Goal: Task Accomplishment & Management: Manage account settings

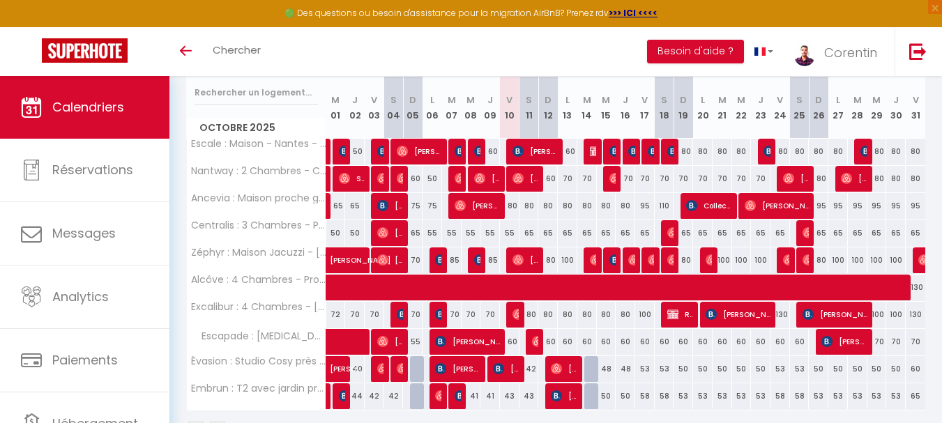
scroll to position [192, 0]
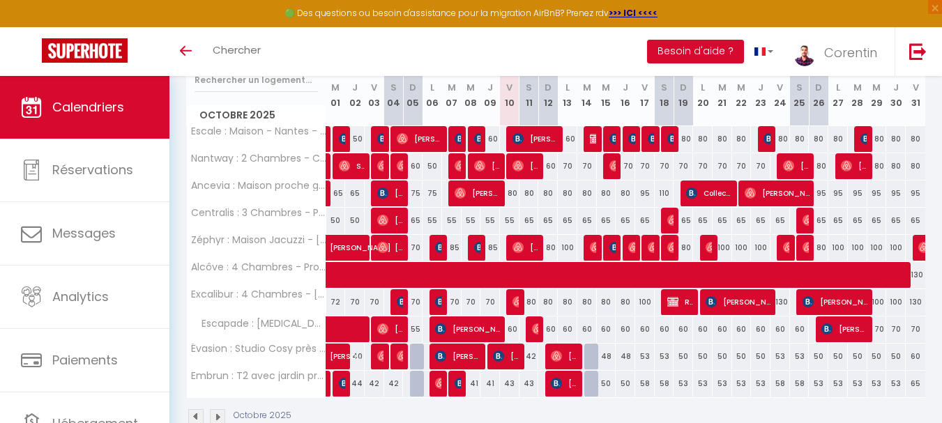
click at [551, 330] on div "60" at bounding box center [548, 329] width 20 height 26
type input "60"
type input "Dim 12 Octobre 2025"
type input "Lun 13 Octobre 2025"
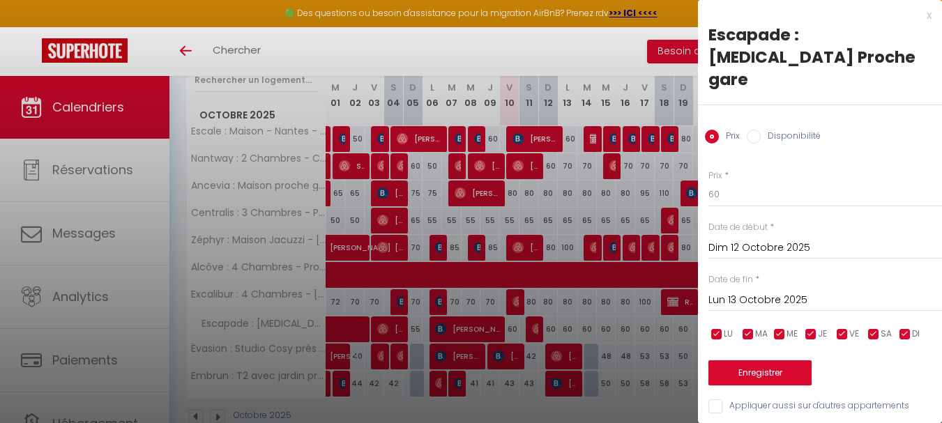
click at [534, 330] on div at bounding box center [471, 211] width 942 height 423
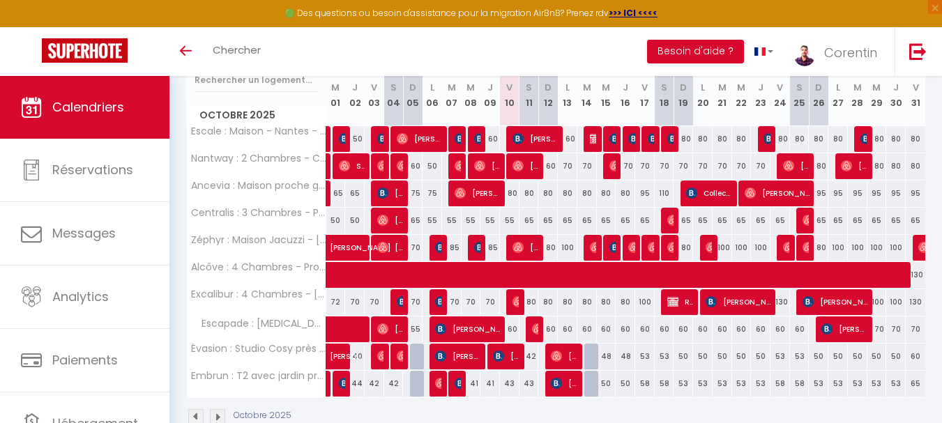
click at [510, 328] on div "60" at bounding box center [510, 329] width 20 height 26
type input "60"
type input "Ven 10 Octobre 2025"
type input "Sam 11 Octobre 2025"
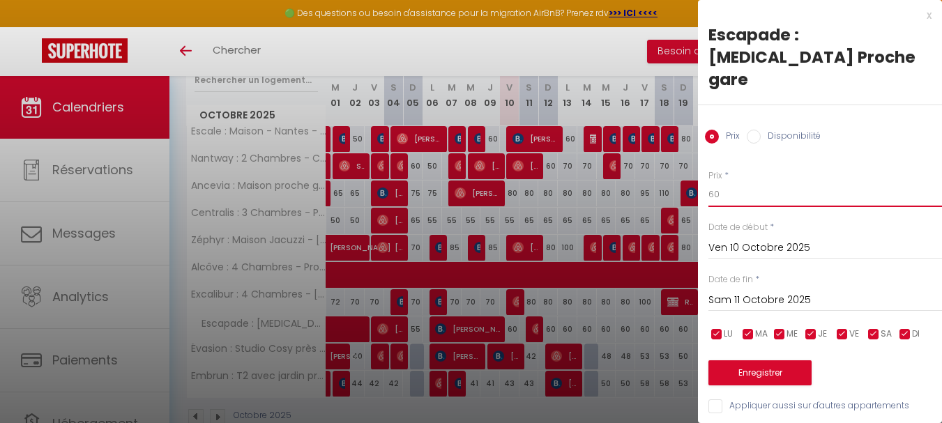
click at [734, 182] on input "60" at bounding box center [825, 194] width 234 height 25
type input "50"
click at [777, 360] on button "Enregistrer" at bounding box center [759, 372] width 103 height 25
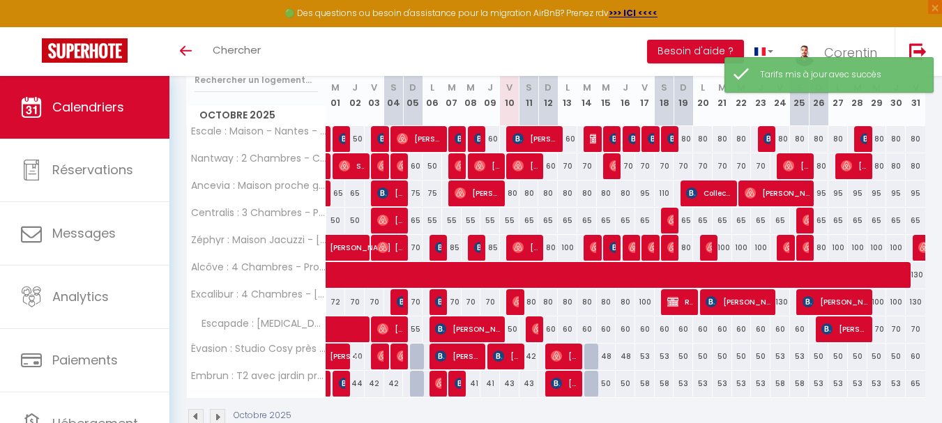
click at [548, 332] on div "60" at bounding box center [548, 329] width 20 height 26
type input "60"
type input "Dim 12 Octobre 2025"
type input "Lun 13 Octobre 2025"
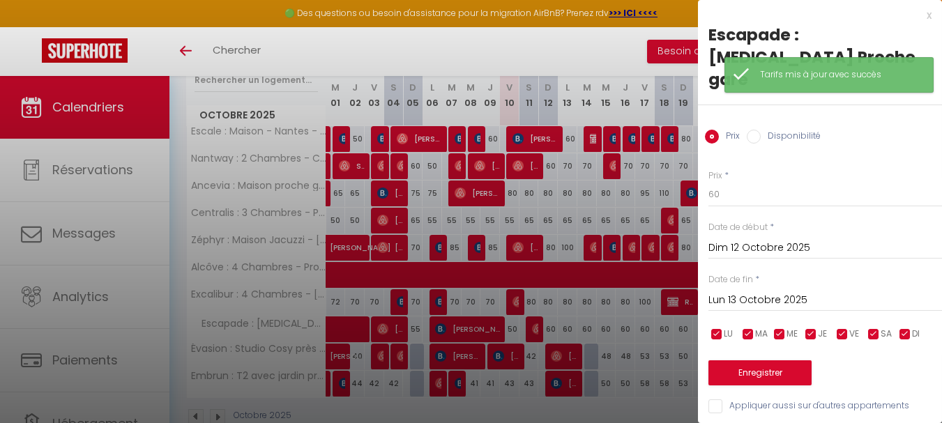
click at [789, 164] on div "Prix * 60 Statut * Disponible Indisponible Date de début * Dim 12 Octobre 2025 …" at bounding box center [820, 283] width 244 height 263
click at [791, 182] on input "60" at bounding box center [825, 194] width 234 height 25
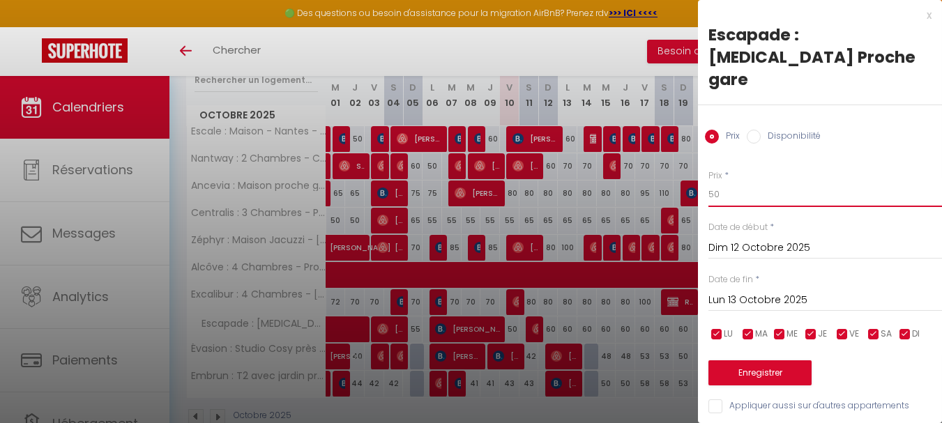
type input "50"
click at [751, 360] on button "Enregistrer" at bounding box center [759, 372] width 103 height 25
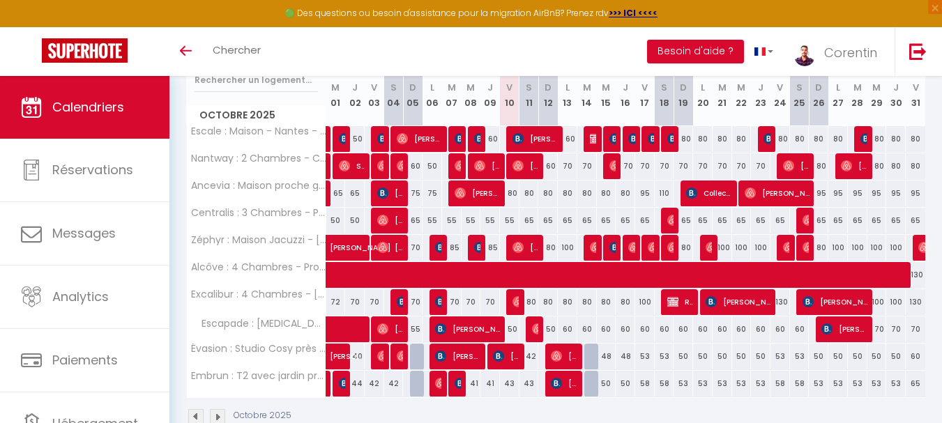
click at [533, 300] on div "80" at bounding box center [529, 302] width 20 height 26
type input "80"
type input "Sam 11 Octobre 2025"
type input "Dim 12 Octobre 2025"
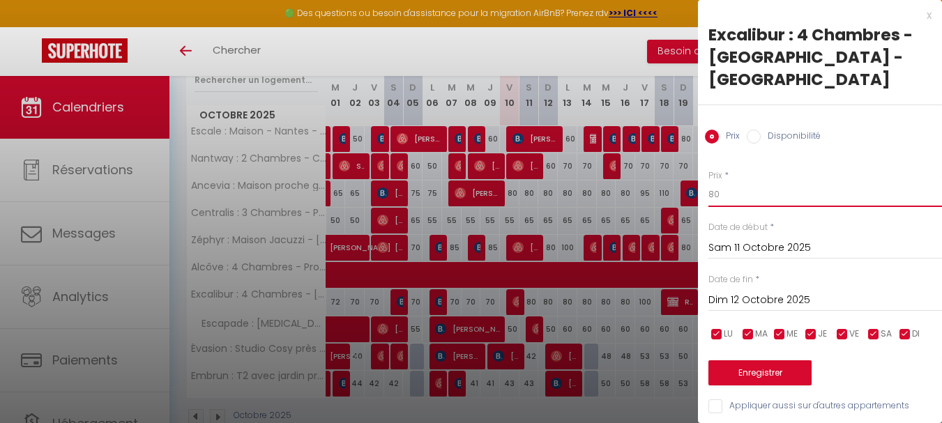
click at [846, 182] on input "80" at bounding box center [825, 194] width 234 height 25
type input "70"
click at [747, 291] on input "Dim 12 Octobre 2025" at bounding box center [825, 300] width 234 height 18
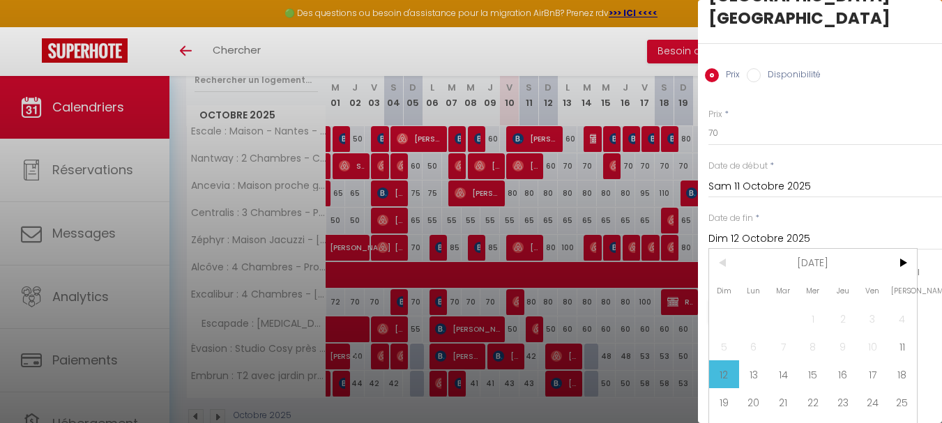
scroll to position [71, 0]
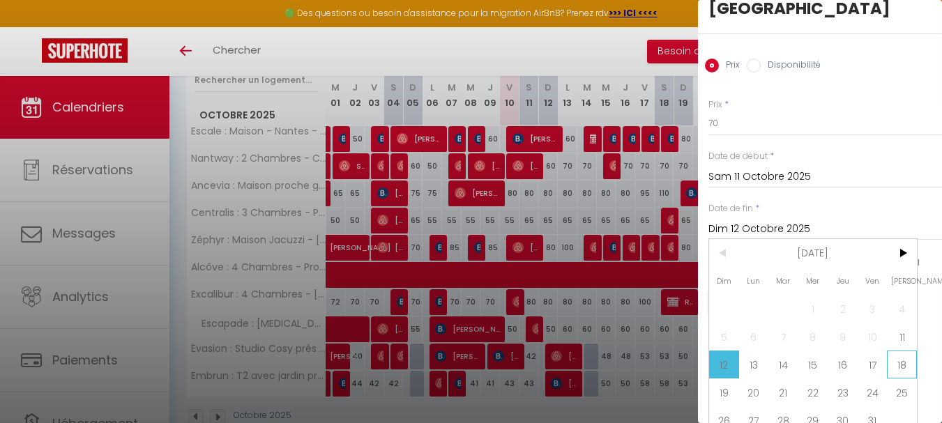
click at [900, 351] on span "18" at bounding box center [902, 365] width 30 height 28
type input "Sam 18 Octobre 2025"
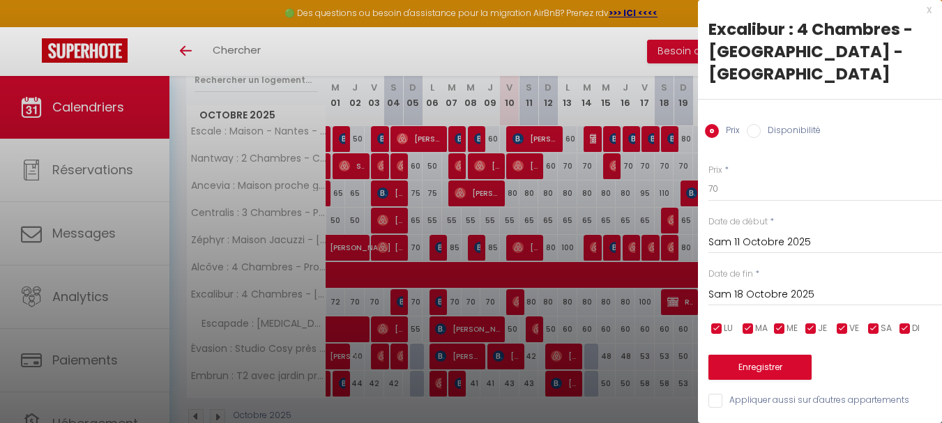
scroll to position [0, 0]
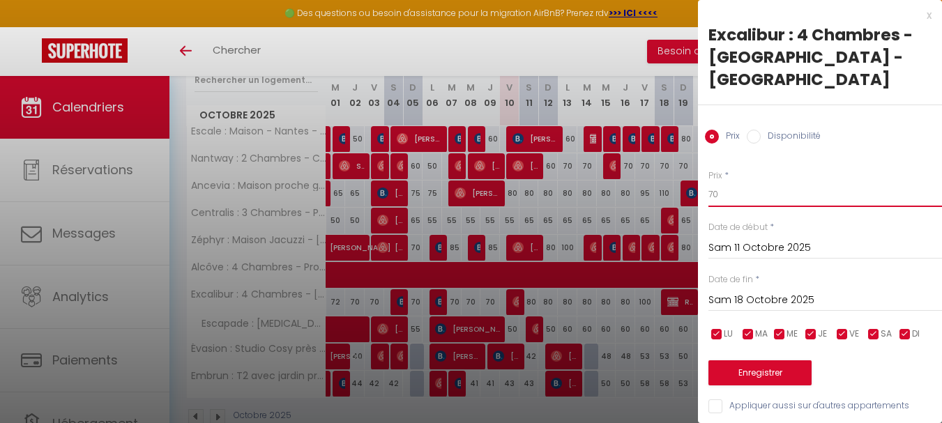
click at [767, 182] on input "70" at bounding box center [825, 194] width 234 height 25
type input "75"
click at [777, 360] on button "Enregistrer" at bounding box center [759, 372] width 103 height 25
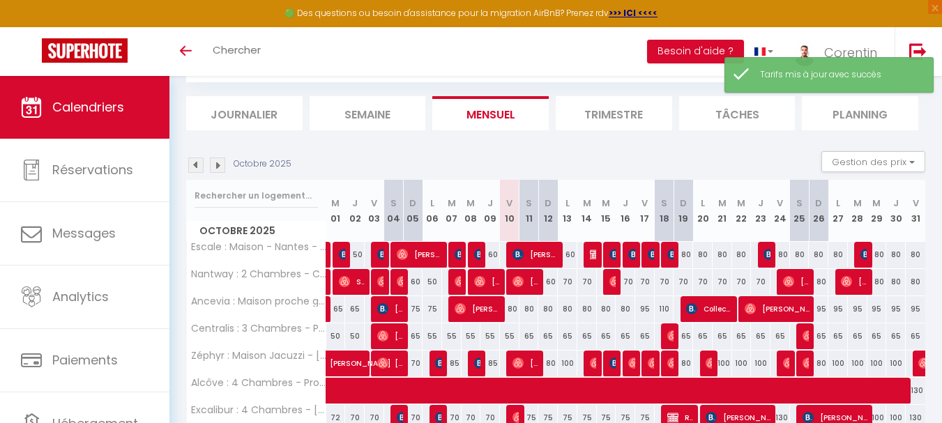
scroll to position [192, 0]
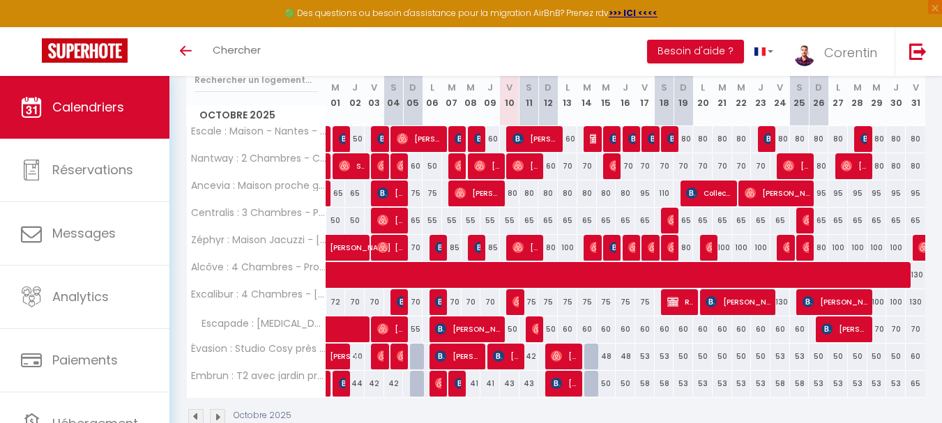
click at [566, 328] on div "60" at bounding box center [568, 329] width 20 height 26
type input "60"
type input "Lun 13 Octobre 2025"
type input "[DATE]"
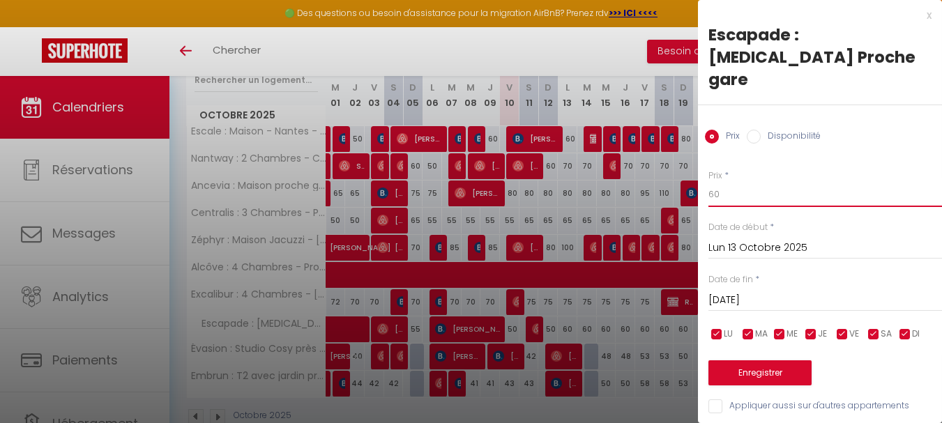
click at [781, 182] on input "60" at bounding box center [825, 194] width 234 height 25
type input "59"
click at [760, 291] on input "[DATE]" at bounding box center [825, 300] width 234 height 18
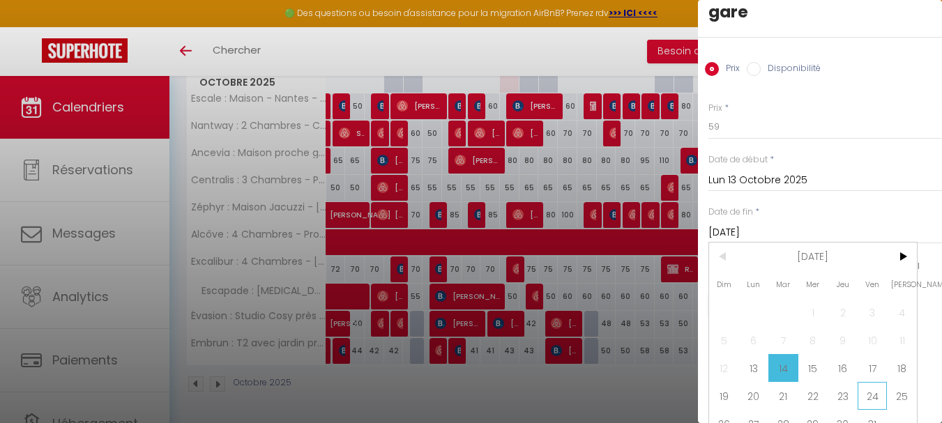
scroll to position [71, 0]
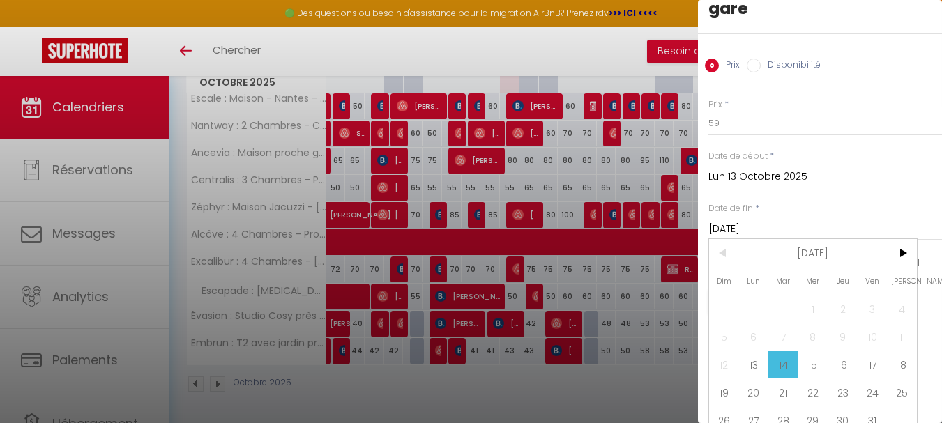
click at [871, 351] on span "17" at bounding box center [872, 365] width 30 height 28
type input "Ven 17 Octobre 2025"
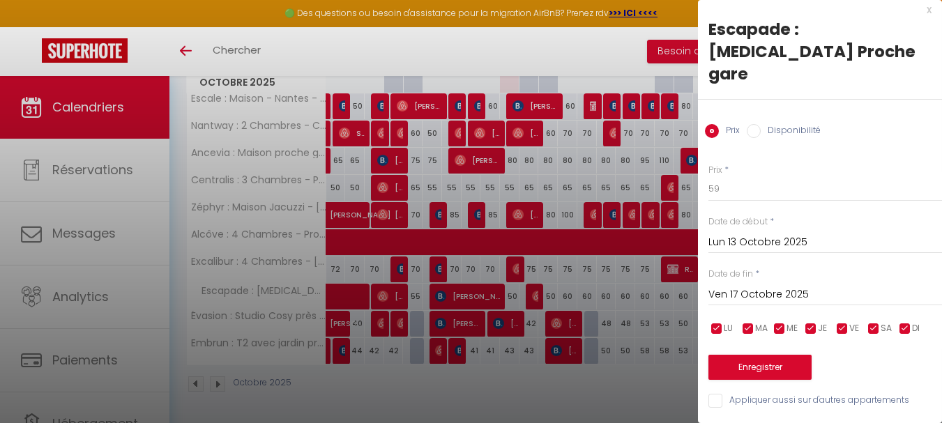
scroll to position [0, 0]
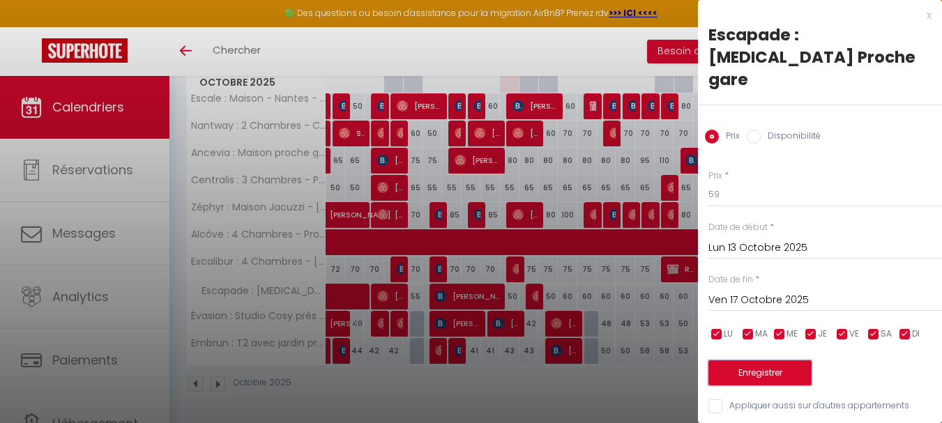
click at [775, 360] on button "Enregistrer" at bounding box center [759, 372] width 103 height 25
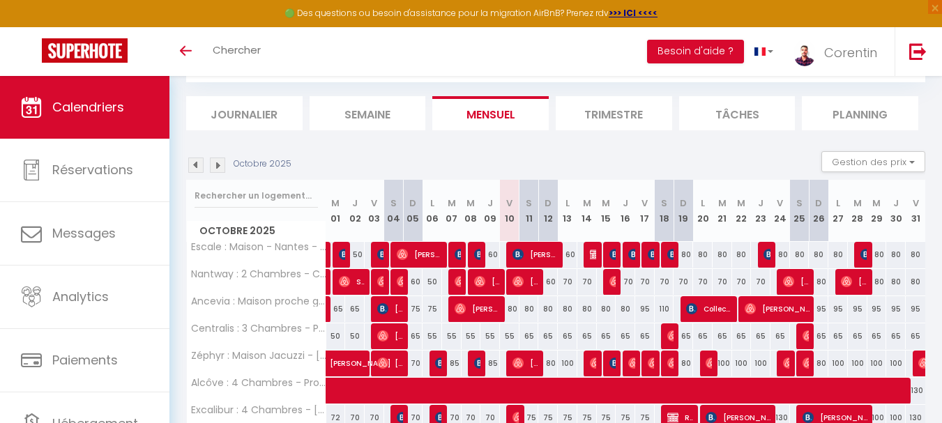
scroll to position [224, 0]
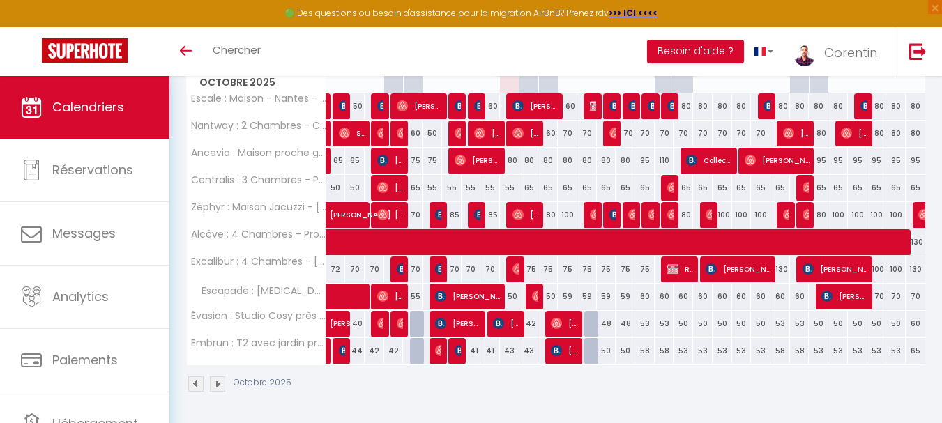
click at [567, 294] on div "59" at bounding box center [568, 297] width 20 height 26
type input "59"
type input "Lun 13 Octobre 2025"
type input "[DATE]"
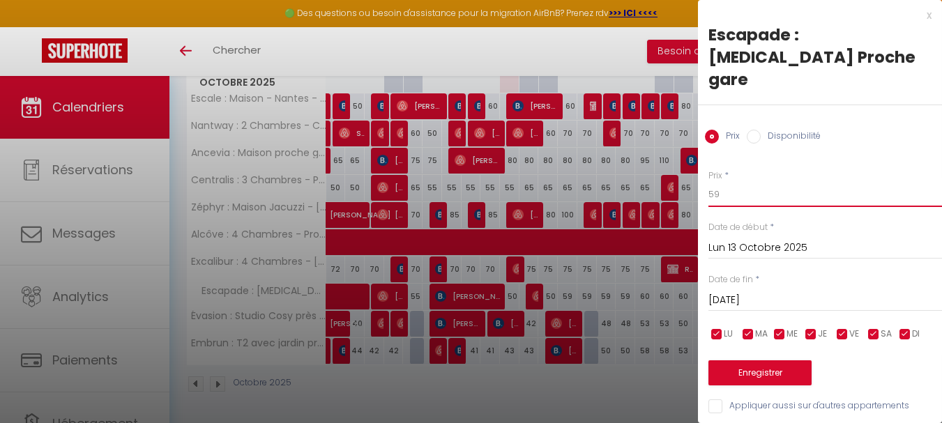
click at [738, 182] on input "59" at bounding box center [825, 194] width 234 height 25
type input "58"
click at [734, 291] on input "[DATE]" at bounding box center [825, 300] width 234 height 18
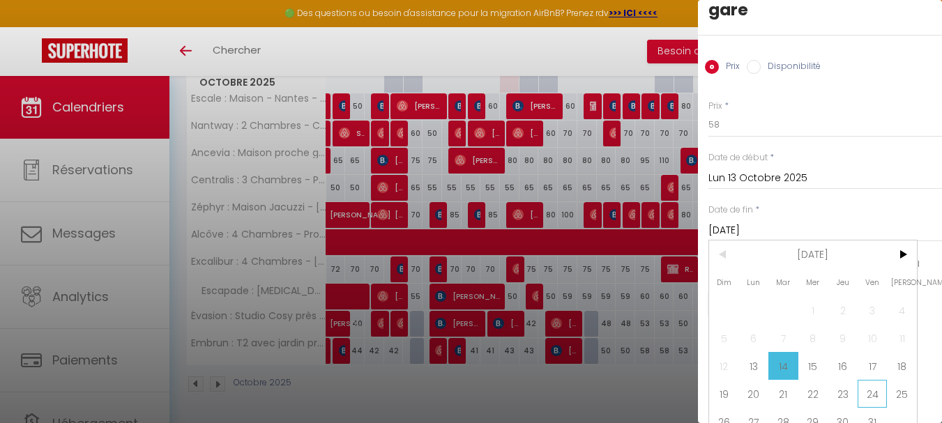
scroll to position [71, 0]
click at [873, 351] on span "17" at bounding box center [872, 365] width 30 height 28
type input "Ven 17 Octobre 2025"
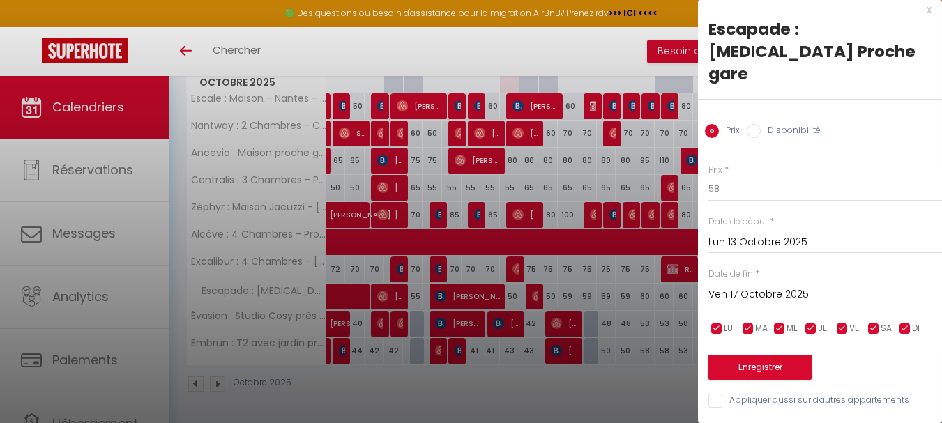
scroll to position [0, 0]
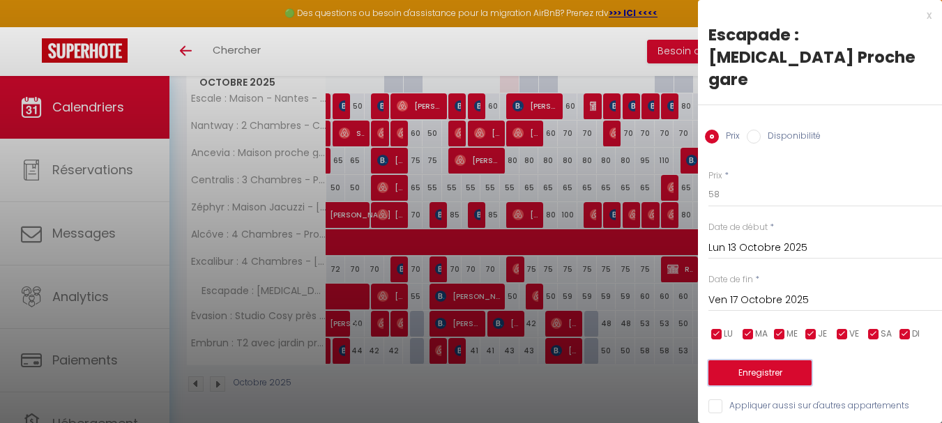
click at [802, 360] on button "Enregistrer" at bounding box center [759, 372] width 103 height 25
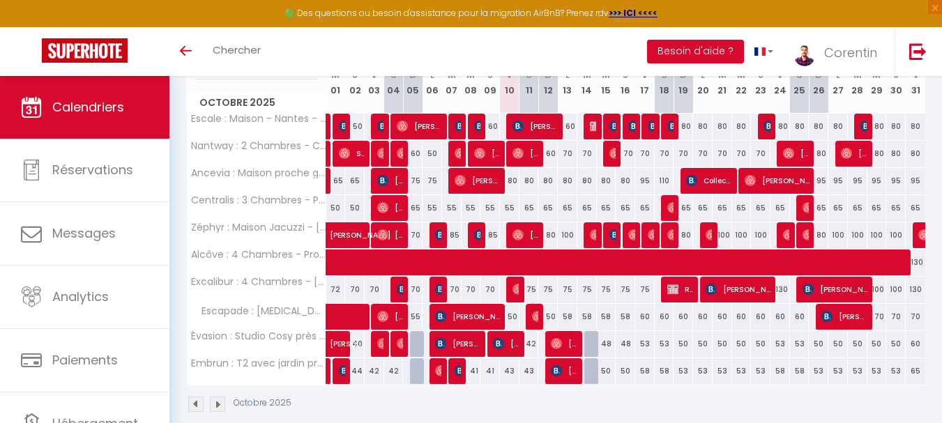
scroll to position [207, 0]
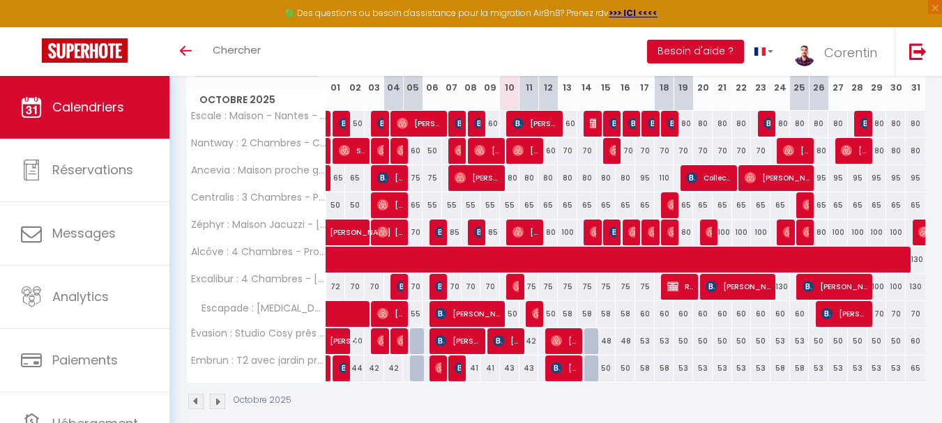
click at [570, 309] on div "58" at bounding box center [568, 314] width 20 height 26
type input "58"
type input "Lun 13 Octobre 2025"
type input "[DATE]"
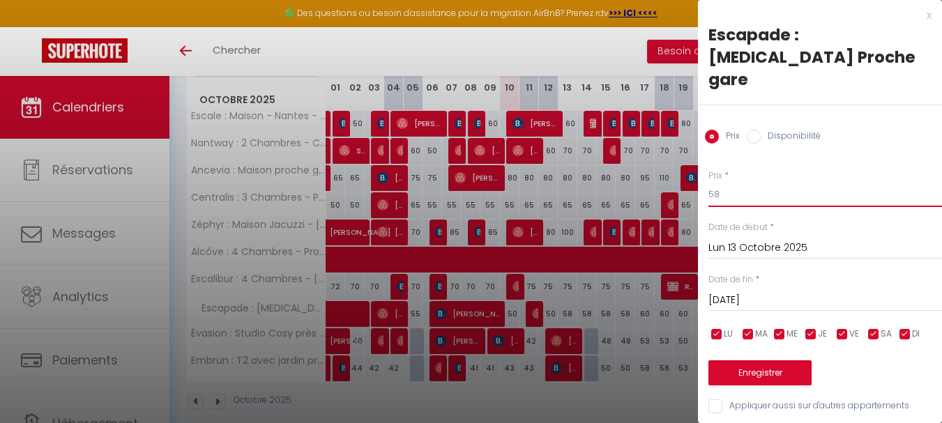
click at [755, 182] on input "58" at bounding box center [825, 194] width 234 height 25
type input "65"
click at [748, 291] on input "[DATE]" at bounding box center [825, 300] width 234 height 18
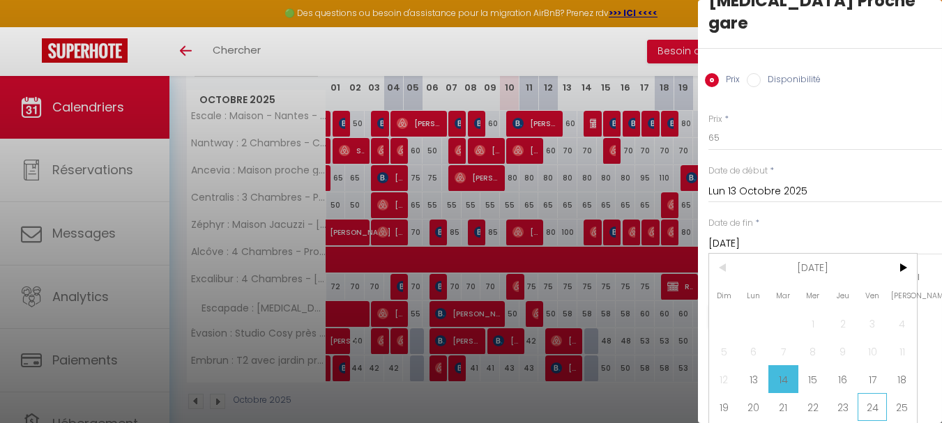
scroll to position [70, 0]
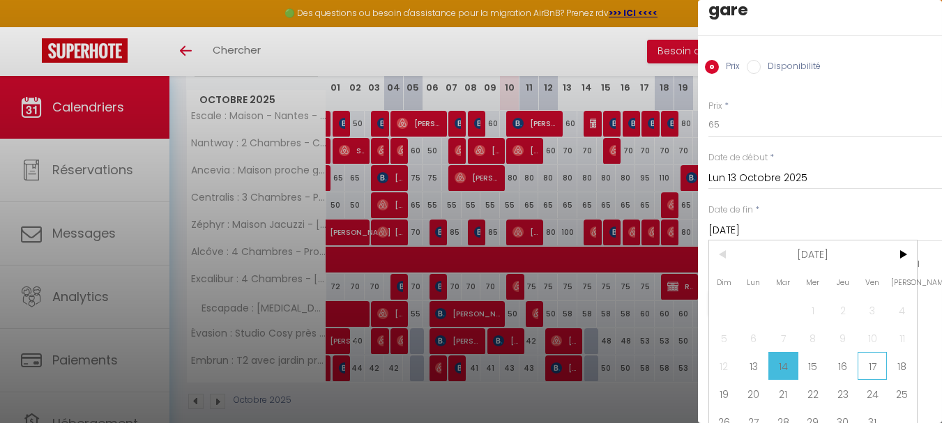
click at [869, 352] on span "17" at bounding box center [872, 366] width 30 height 28
type input "Ven 17 Octobre 2025"
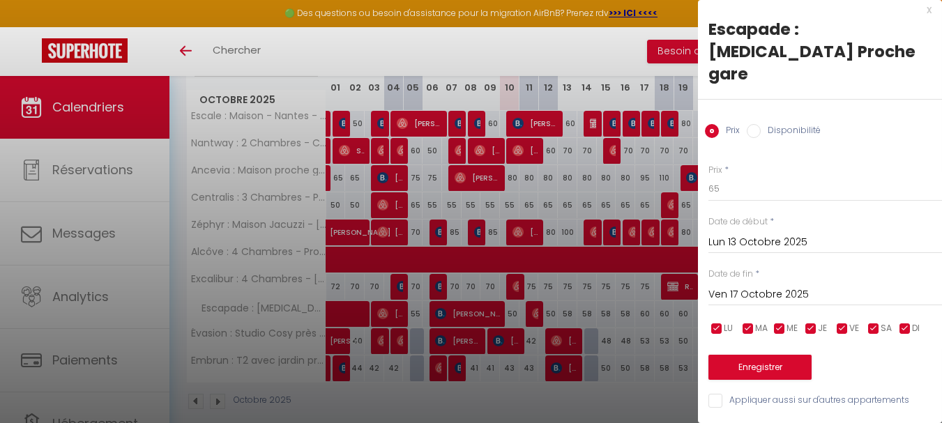
scroll to position [0, 0]
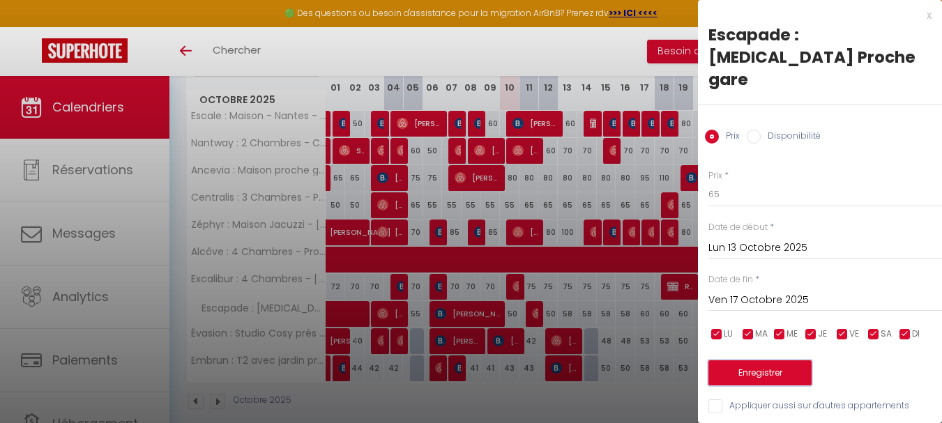
click at [804, 360] on button "Enregistrer" at bounding box center [759, 372] width 103 height 25
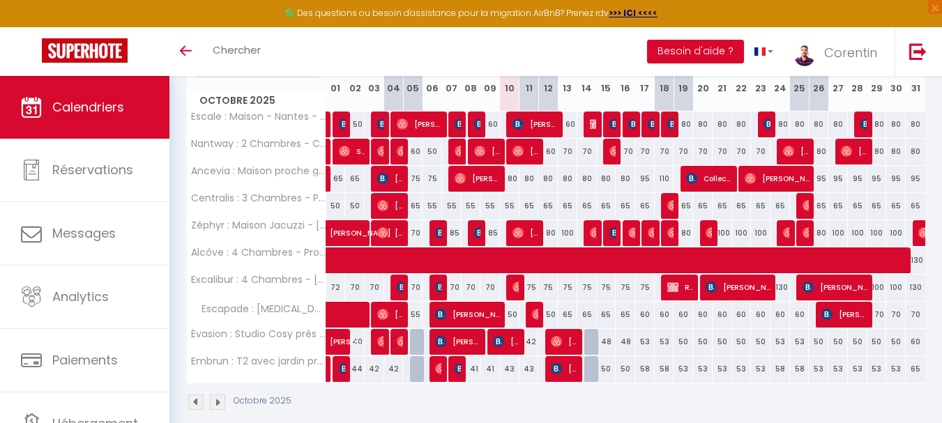
scroll to position [207, 0]
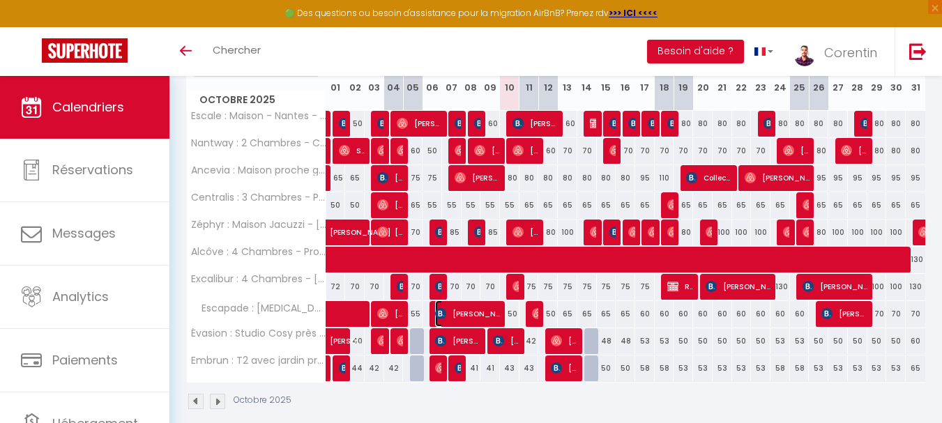
click at [463, 312] on span "[PERSON_NAME]" at bounding box center [467, 313] width 65 height 26
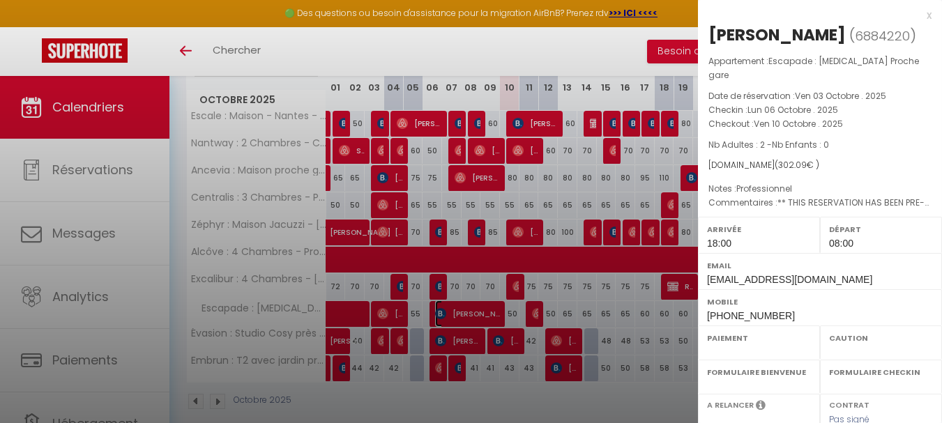
select select "OK"
select select "KO"
select select "1"
select select "0"
select select "1"
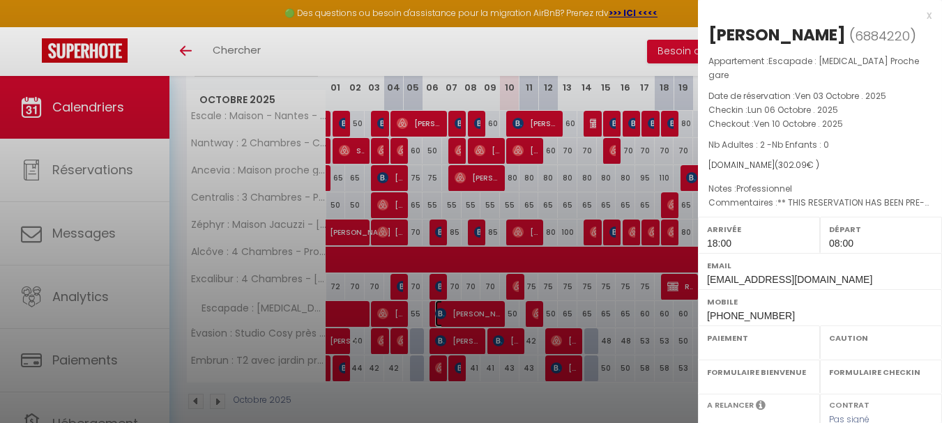
select select
select select "38818"
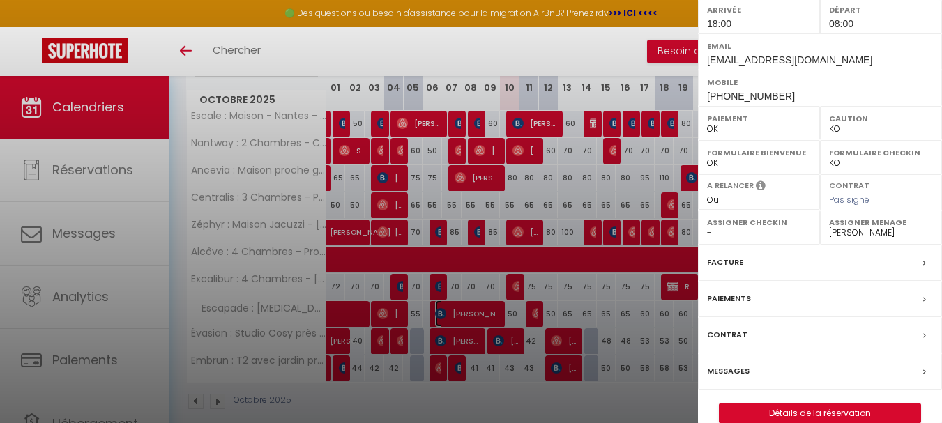
scroll to position [249, 0]
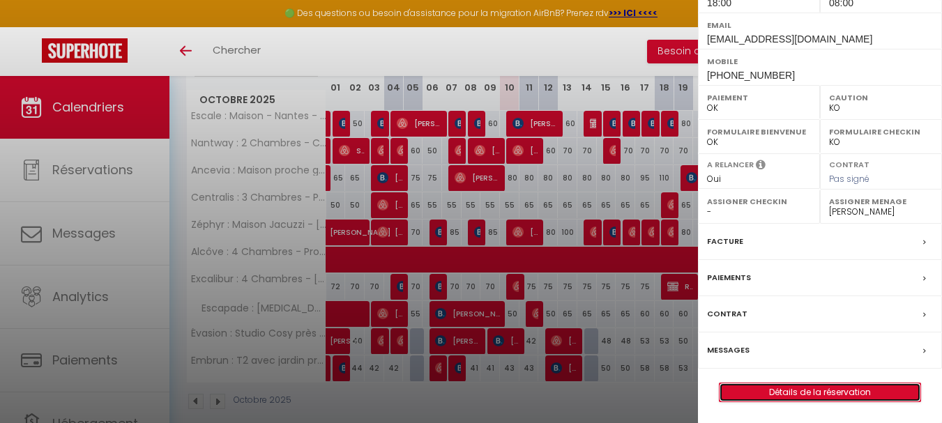
click at [797, 392] on link "Détails de la réservation" at bounding box center [819, 392] width 201 height 18
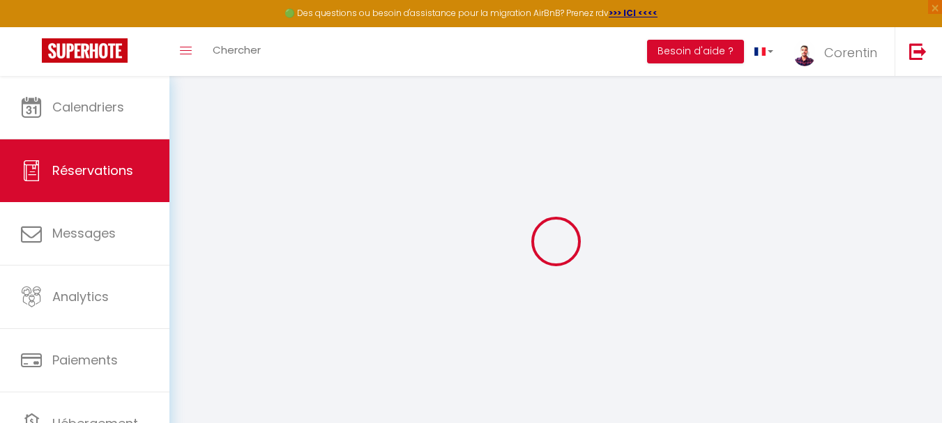
type input "[PERSON_NAME]"
type input "YAHIA"
type input "ayahia.585827@guest.booking.com"
type input "[PERSON_NAME][EMAIL_ADDRESS][DOMAIN_NAME]"
type input "[PHONE_NUMBER]"
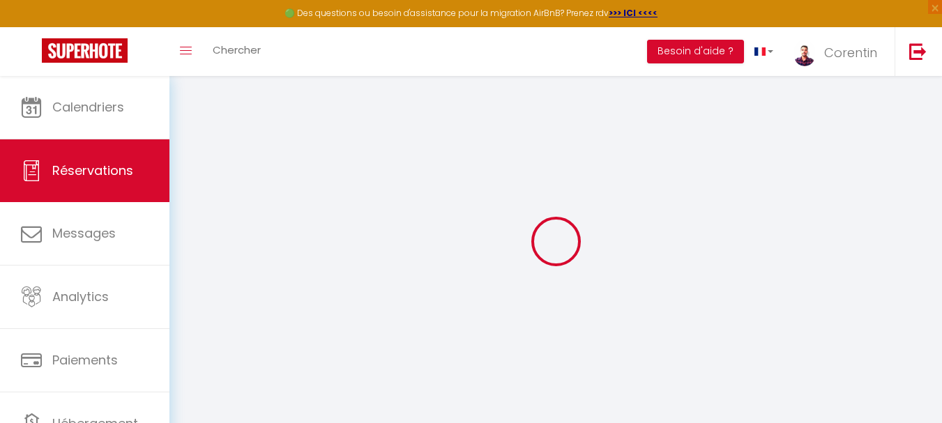
type input "[PHONE_NUMBER]"
select select "FR"
type input "44.25"
type input "4.23"
select select "49279"
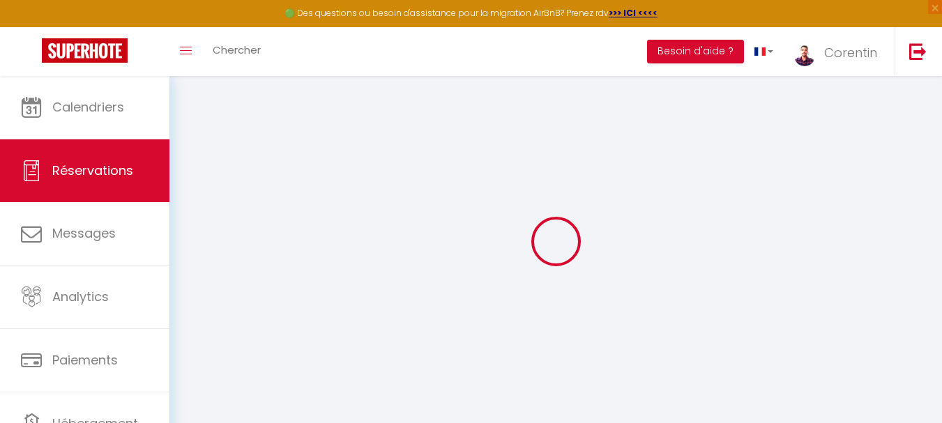
select select "1"
select select
type input "2"
select select "12"
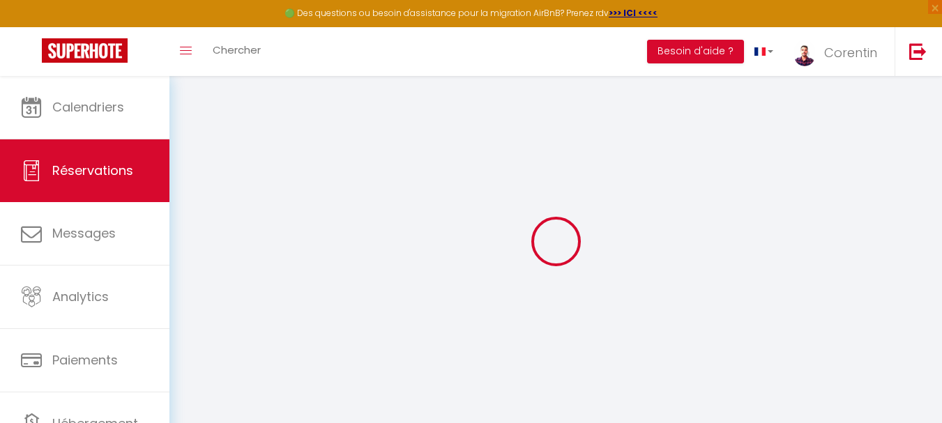
select select
type input "260"
checkbox input "false"
type input "0"
select select "2"
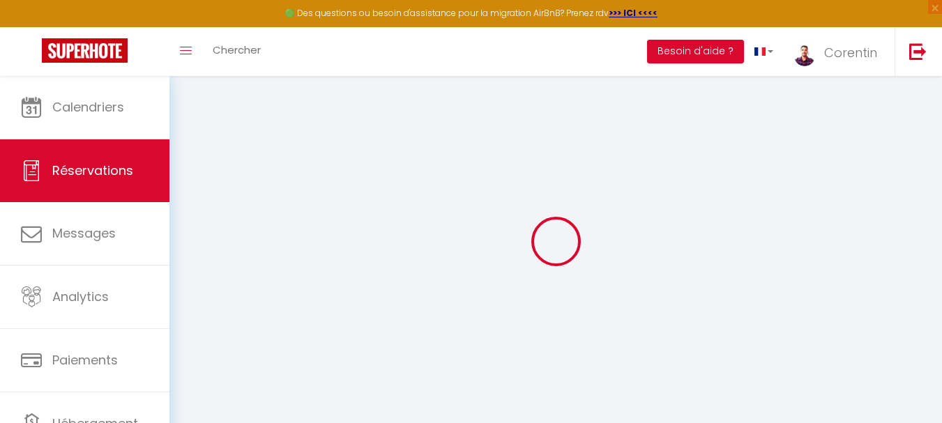
type input "25"
type input "0"
select index
select select
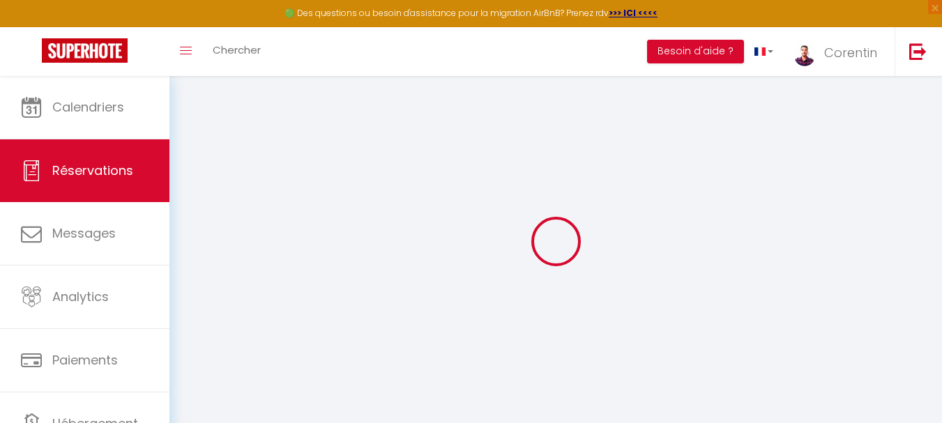
select select
select select "14"
checkbox input "false"
select index
select select
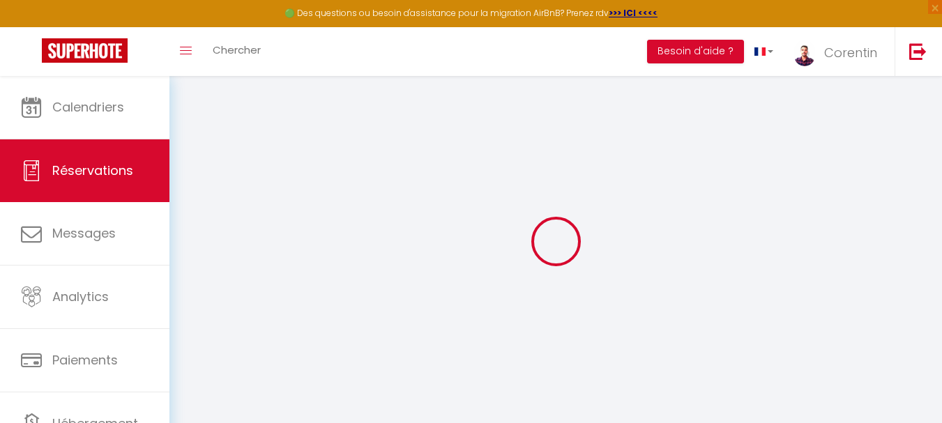
select select
checkbox input "false"
select index
select select
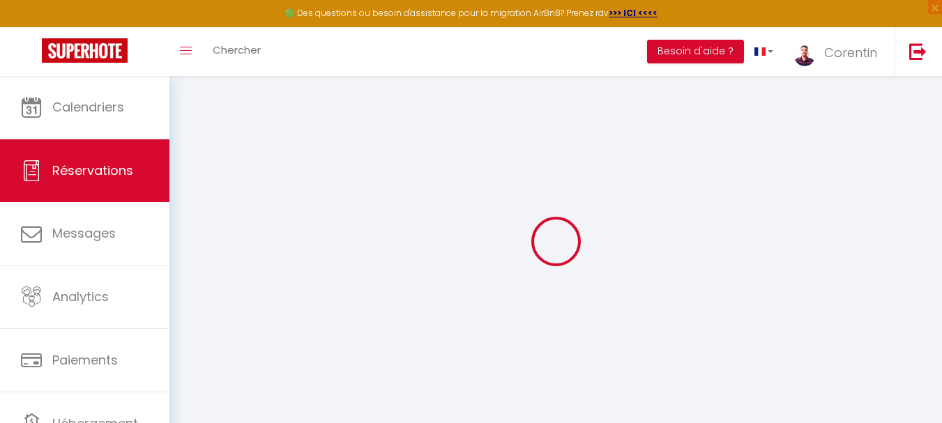
checkbox input "false"
select index
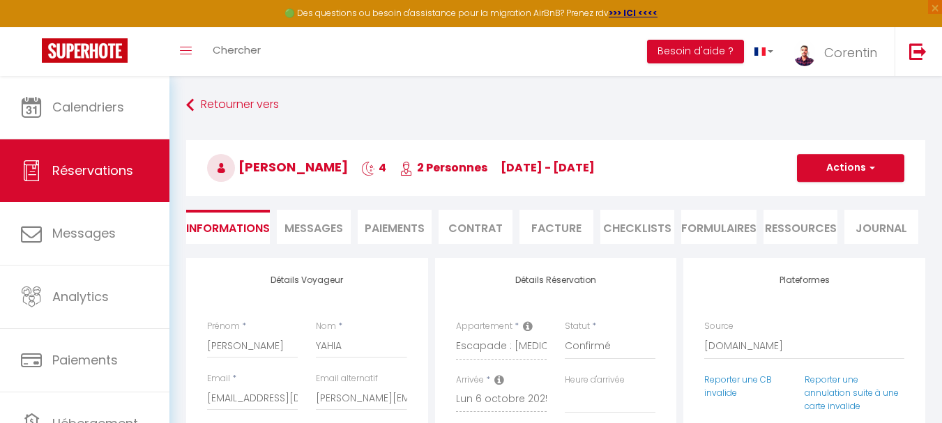
select select
checkbox input "false"
select index
type textarea "** THIS RESERVATION HAS BEEN PRE-PAID ** BOOKING NOTE : Payment charge is EUR 4…"
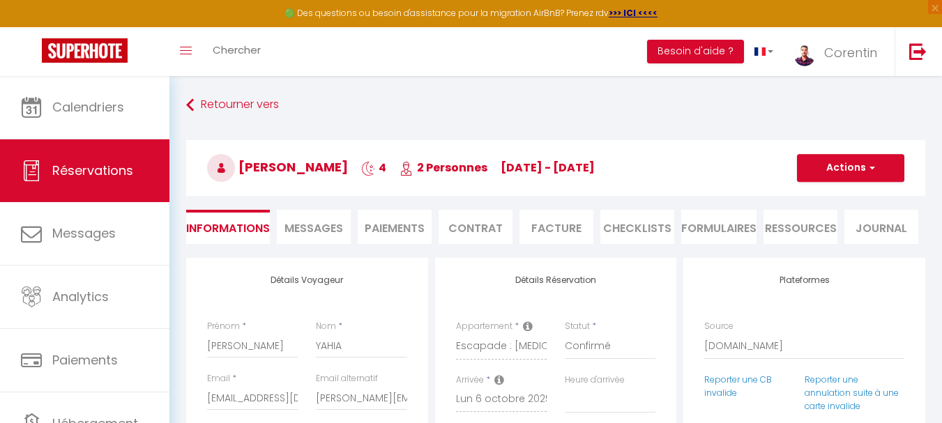
type input "35"
type input "7.09"
select select
checkbox input "false"
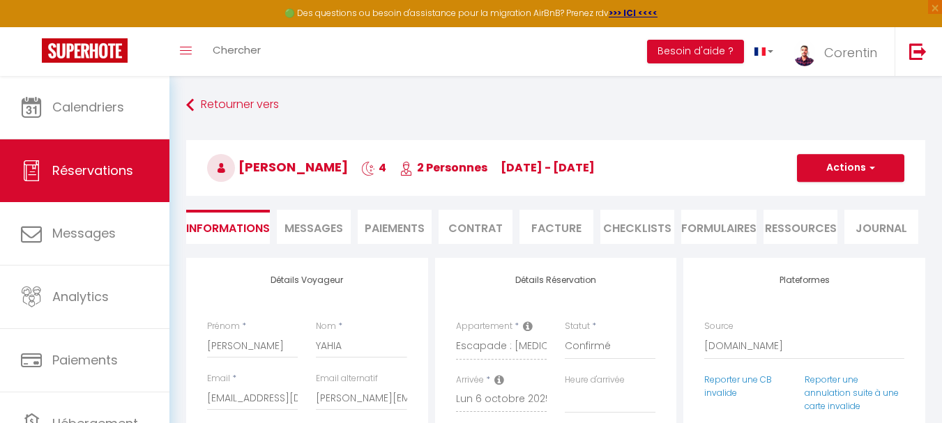
select index
checkbox input "false"
select index
select select "18:00"
select select "08:00"
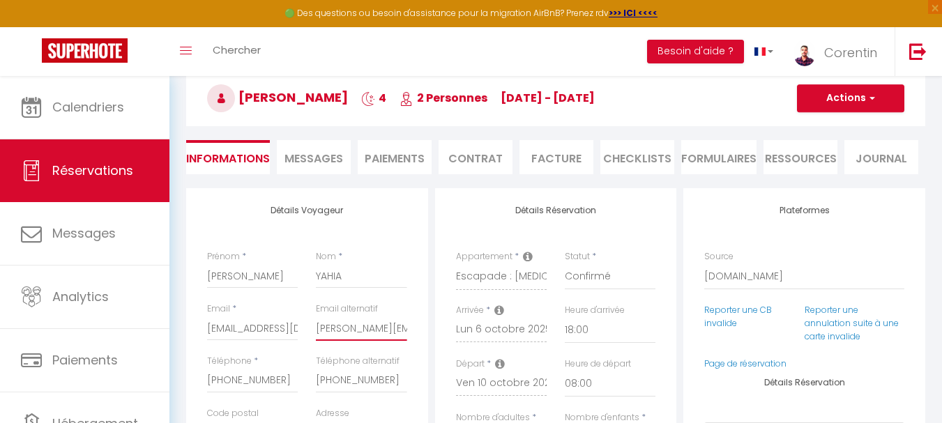
scroll to position [0, 15]
drag, startPoint x: 353, startPoint y: 328, endPoint x: 428, endPoint y: 321, distance: 74.8
click at [384, 330] on input "[PERSON_NAME][EMAIL_ADDRESS][DOMAIN_NAME]" at bounding box center [361, 328] width 91 height 25
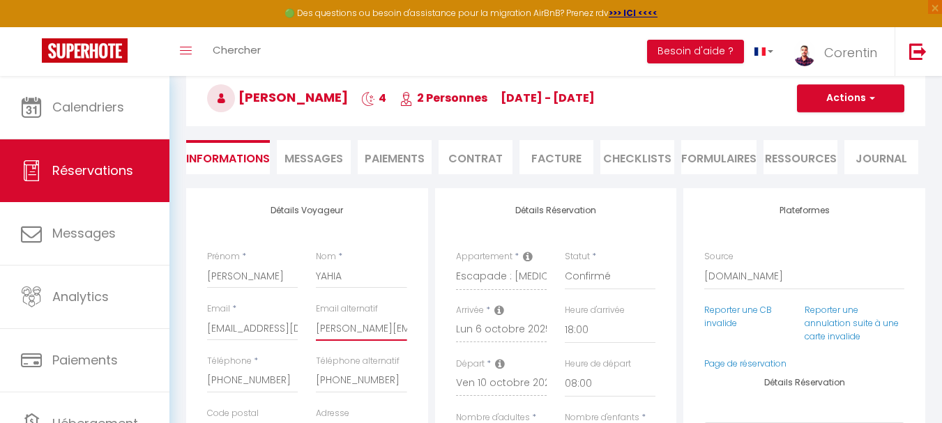
drag, startPoint x: 366, startPoint y: 330, endPoint x: 282, endPoint y: 336, distance: 83.8
click at [282, 336] on div "Email * ayahia.585827@guest.booking.com Email alternatif f.kelly@nemesis-thd.fr" at bounding box center [307, 329] width 218 height 52
click at [387, 273] on input "YAHIA" at bounding box center [361, 275] width 91 height 25
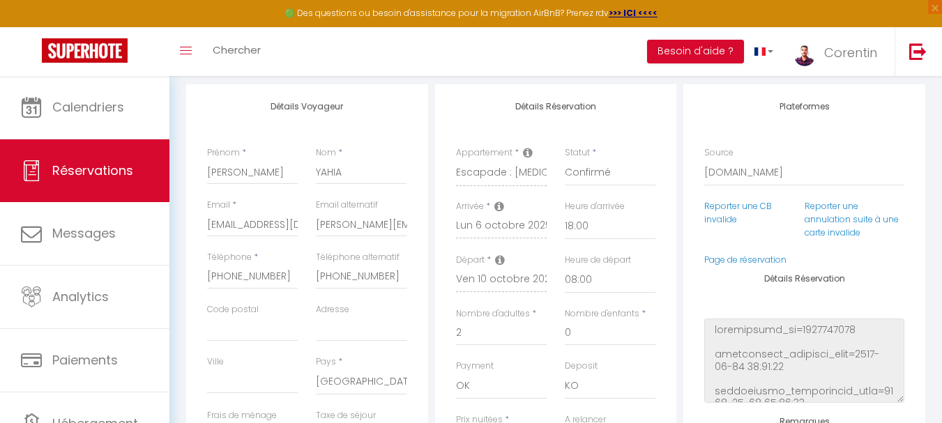
scroll to position [157, 0]
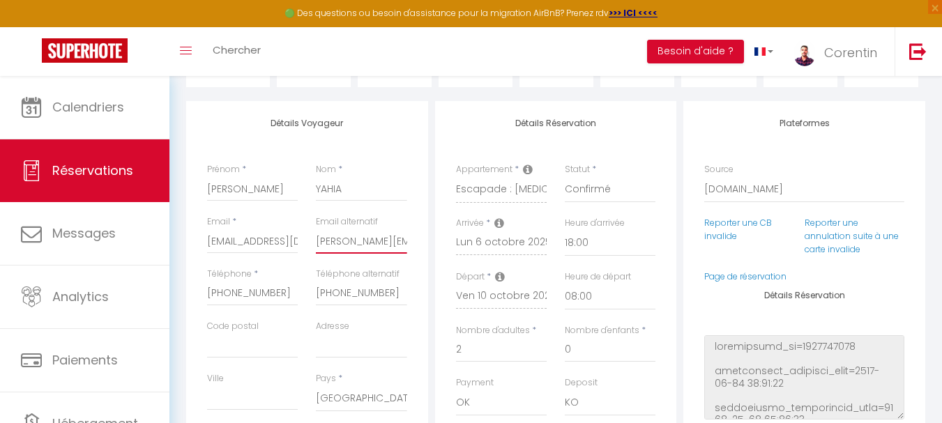
click at [357, 238] on input "[PERSON_NAME][EMAIL_ADDRESS][DOMAIN_NAME]" at bounding box center [361, 241] width 91 height 25
click at [253, 190] on input "[PERSON_NAME]" at bounding box center [252, 188] width 91 height 25
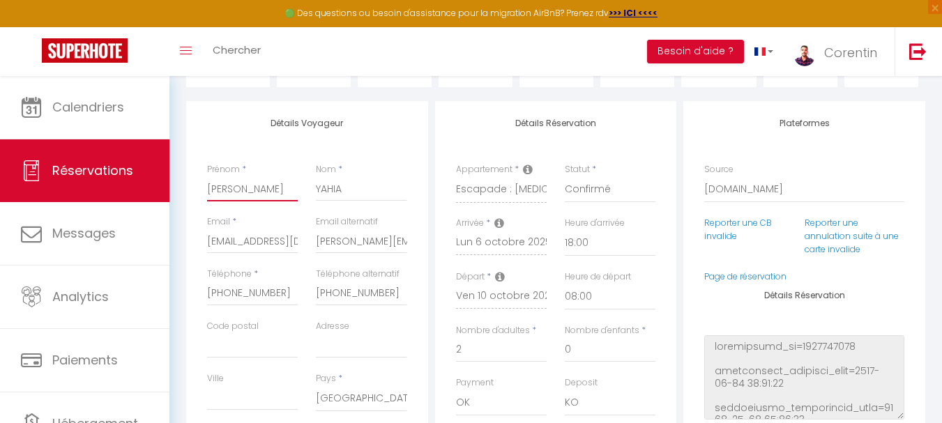
click at [253, 190] on input "[PERSON_NAME]" at bounding box center [252, 188] width 91 height 25
click at [330, 194] on input "YAHIA" at bounding box center [361, 188] width 91 height 25
click at [341, 245] on input "[PERSON_NAME][EMAIL_ADDRESS][DOMAIN_NAME]" at bounding box center [361, 241] width 91 height 25
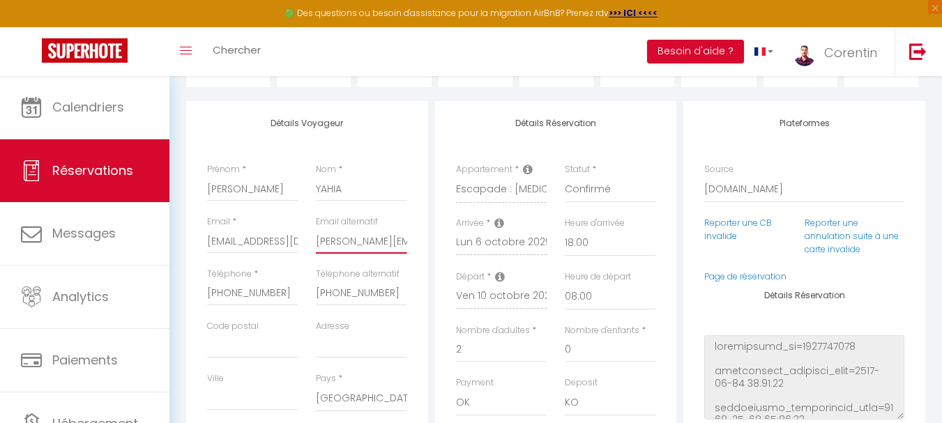
click at [341, 246] on input "[PERSON_NAME][EMAIL_ADDRESS][DOMAIN_NAME]" at bounding box center [361, 241] width 91 height 25
click at [236, 294] on input "[PHONE_NUMBER]" at bounding box center [252, 293] width 91 height 25
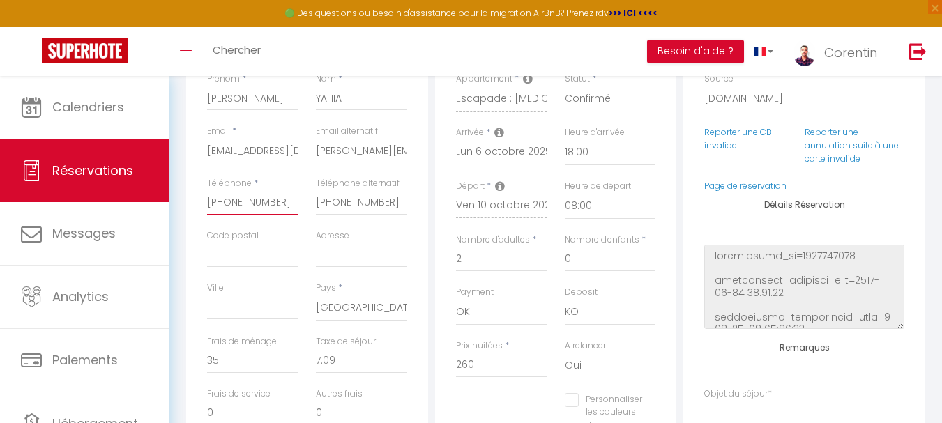
scroll to position [261, 0]
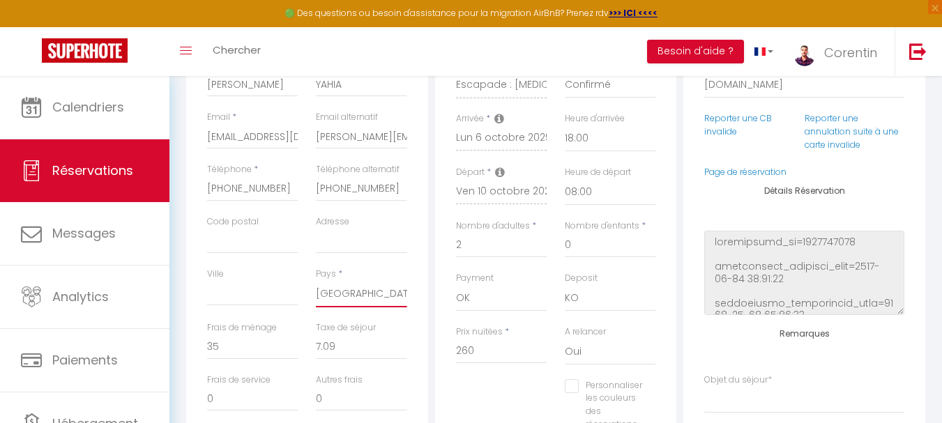
click at [330, 293] on select "[GEOGRAPHIC_DATA] [GEOGRAPHIC_DATA] [GEOGRAPHIC_DATA] [GEOGRAPHIC_DATA] [GEOGRA…" at bounding box center [361, 294] width 91 height 26
click at [332, 293] on select "[GEOGRAPHIC_DATA] [GEOGRAPHIC_DATA] [GEOGRAPHIC_DATA] [GEOGRAPHIC_DATA] [GEOGRA…" at bounding box center [361, 294] width 91 height 26
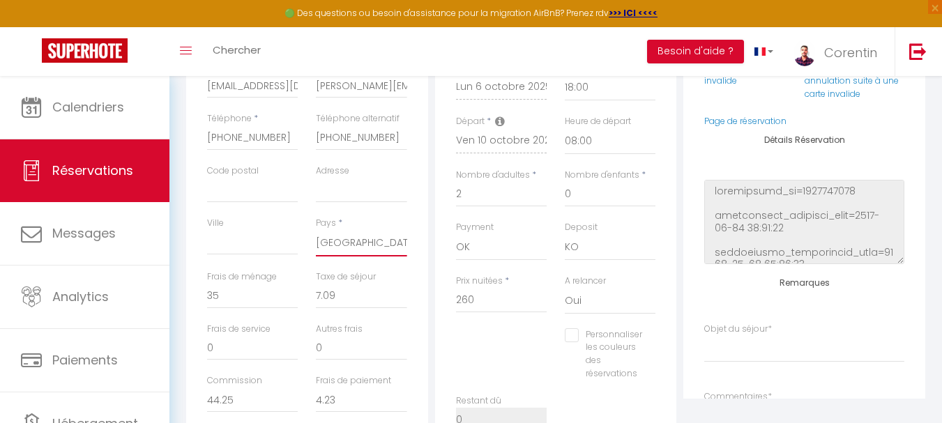
scroll to position [314, 0]
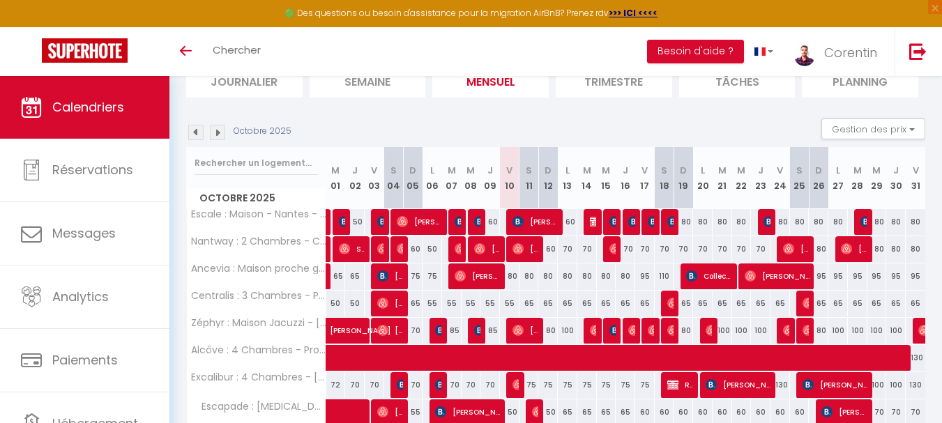
scroll to position [105, 0]
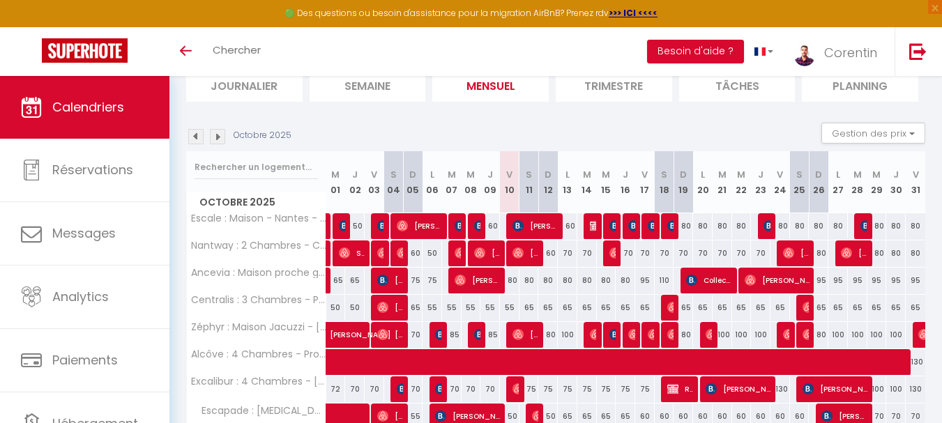
click at [527, 307] on div "65" at bounding box center [529, 308] width 20 height 26
type input "65"
type input "Sam 11 Octobre 2025"
type input "Dim 12 Octobre 2025"
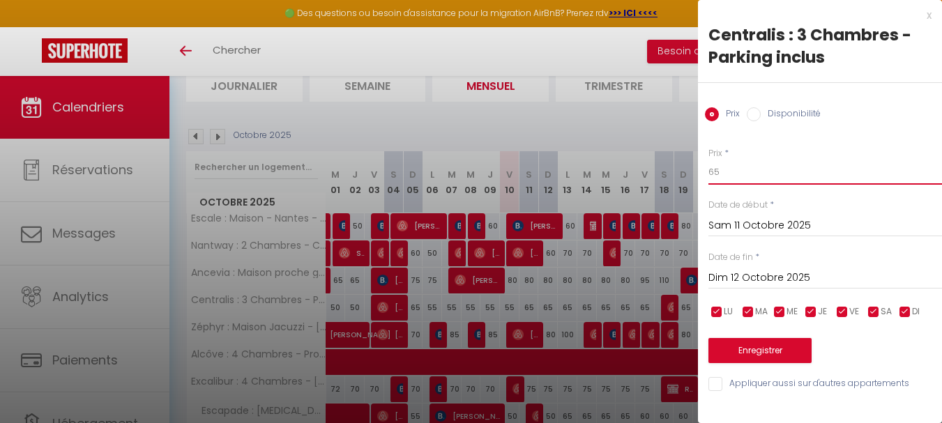
click at [820, 174] on input "65" at bounding box center [825, 172] width 234 height 25
type input "60"
click at [757, 275] on input "Dim 12 Octobre 2025" at bounding box center [825, 278] width 234 height 18
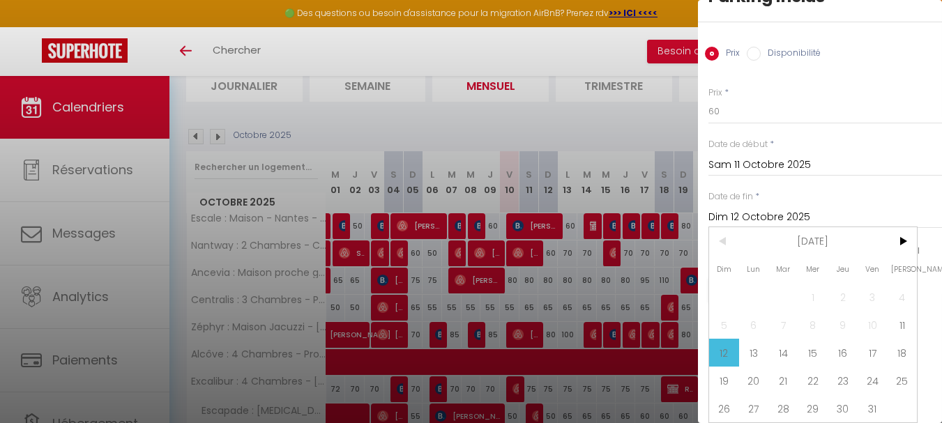
scroll to position [71, 0]
click at [898, 344] on span "18" at bounding box center [902, 353] width 30 height 28
type input "Sam 18 Octobre 2025"
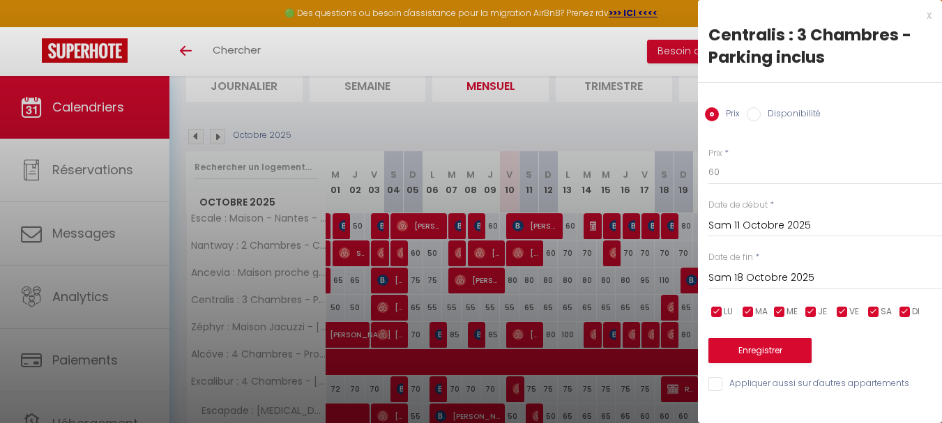
scroll to position [0, 0]
click at [754, 341] on button "Enregistrer" at bounding box center [759, 350] width 103 height 25
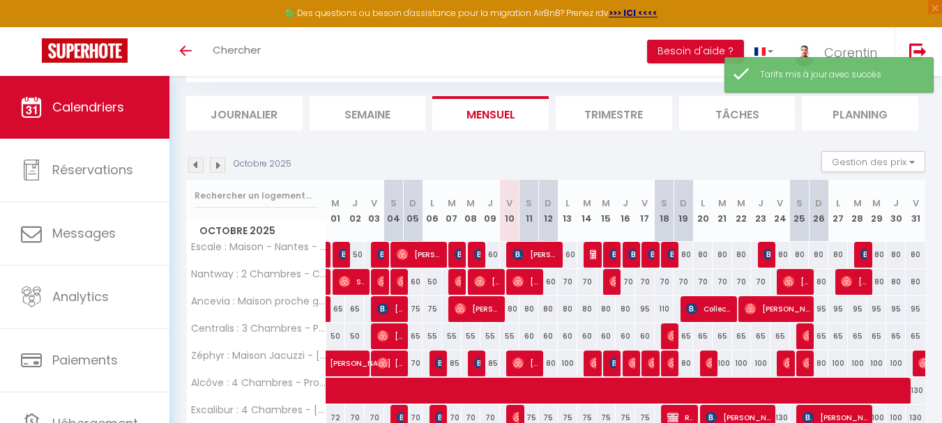
scroll to position [105, 0]
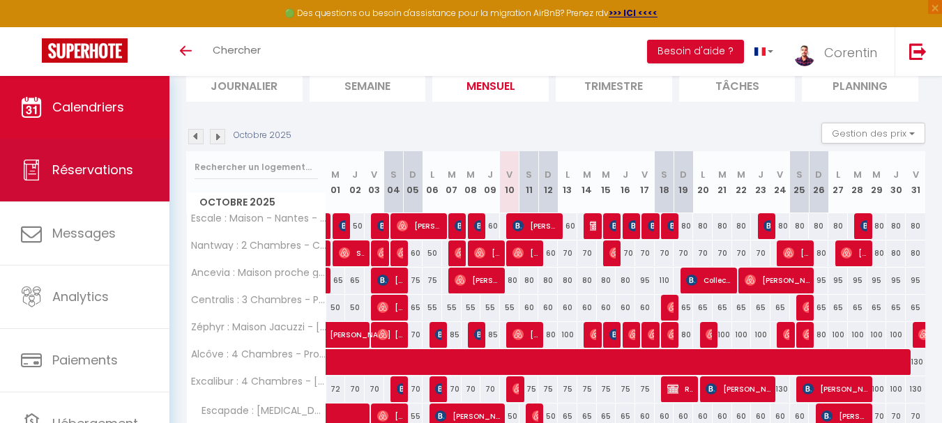
click at [97, 173] on span "Réservations" at bounding box center [92, 169] width 81 height 17
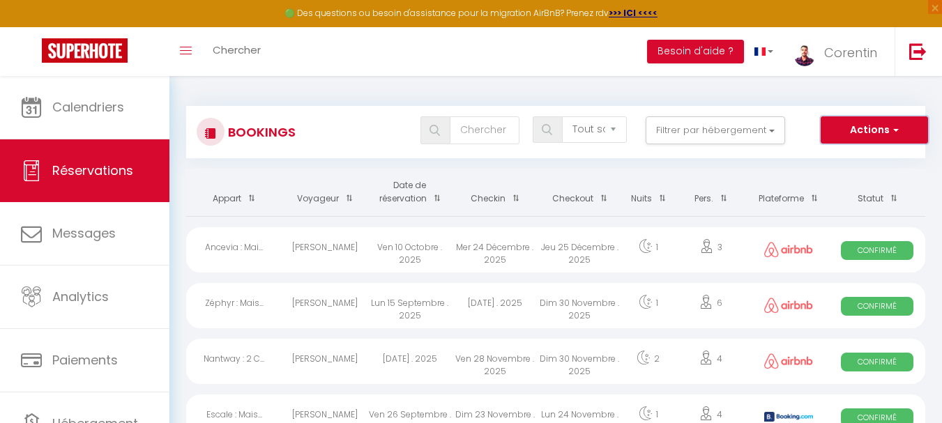
click at [871, 137] on button "Actions" at bounding box center [873, 130] width 107 height 28
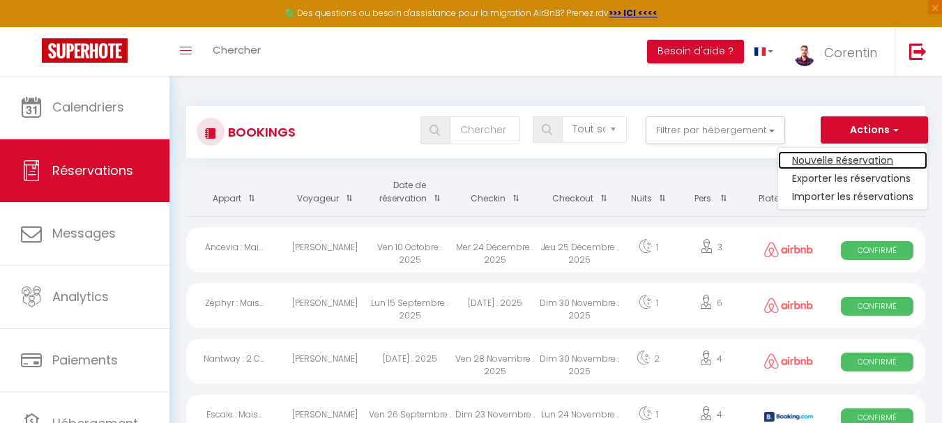
click at [863, 161] on link "Nouvelle Réservation" at bounding box center [852, 160] width 149 height 18
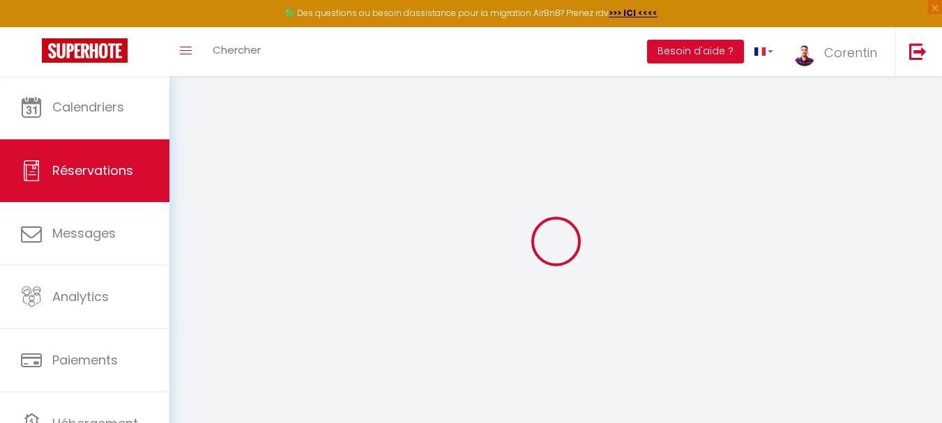
select select
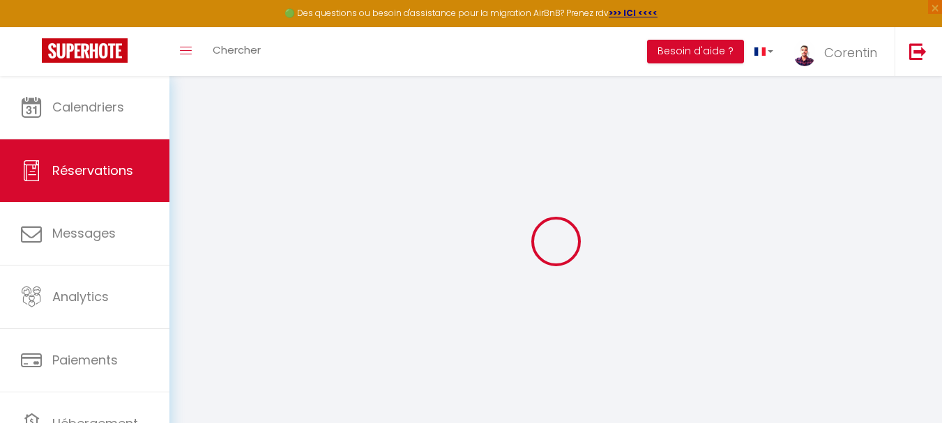
select select
checkbox input "false"
select select
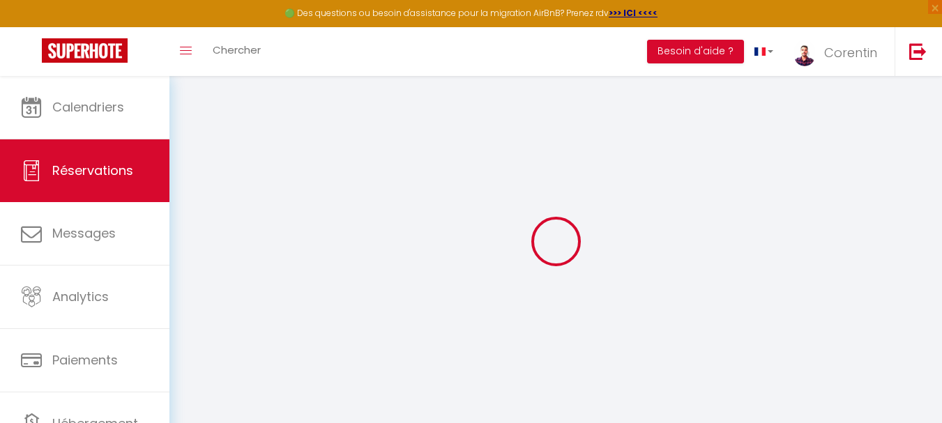
select select
checkbox input "false"
select select
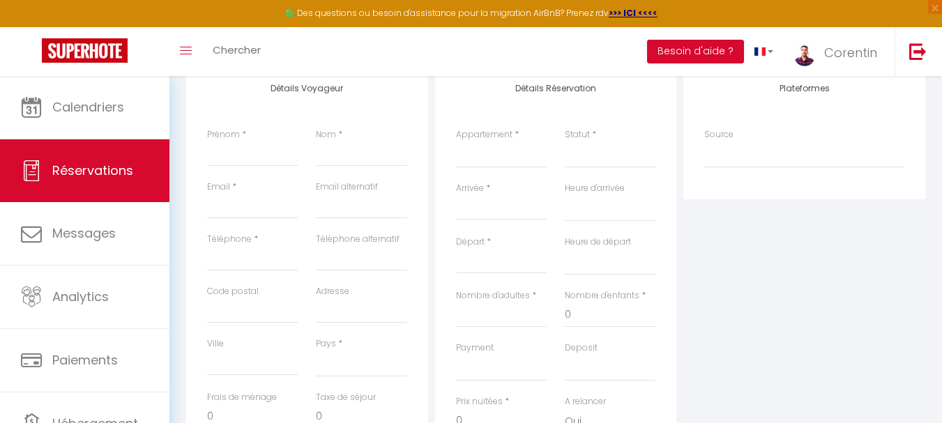
scroll to position [157, 0]
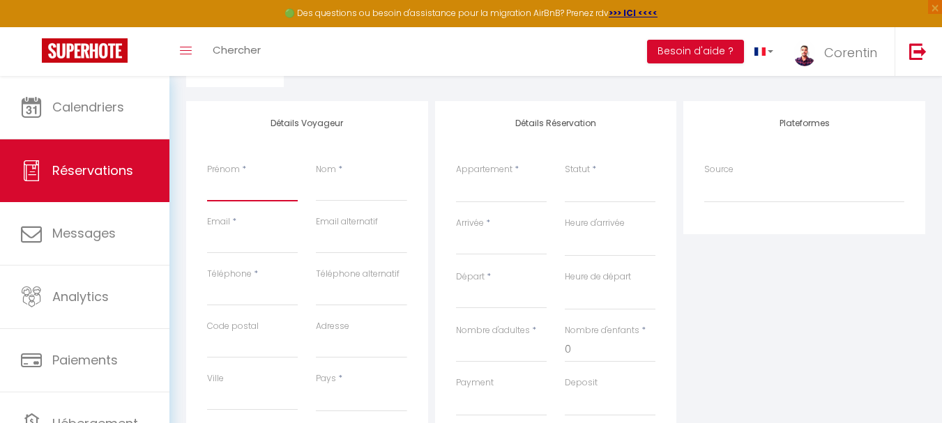
click at [265, 192] on input "Prénom" at bounding box center [252, 188] width 91 height 25
paste input "[PERSON_NAME]"
type input "[PERSON_NAME]"
select select
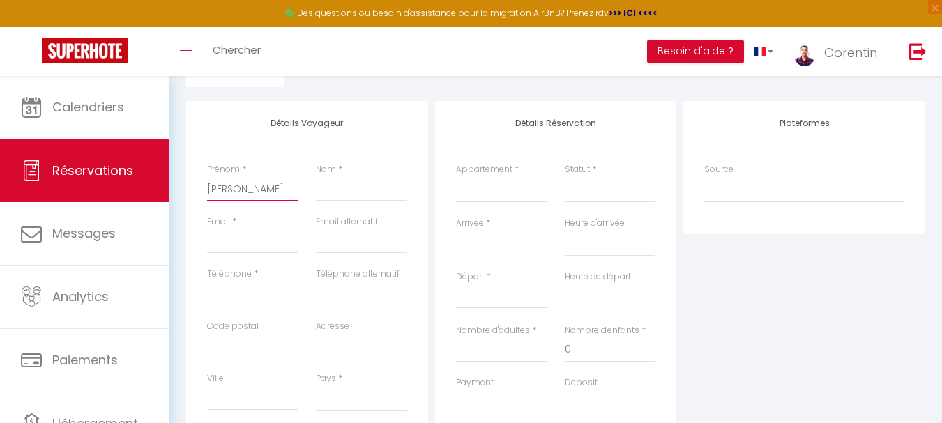
select select
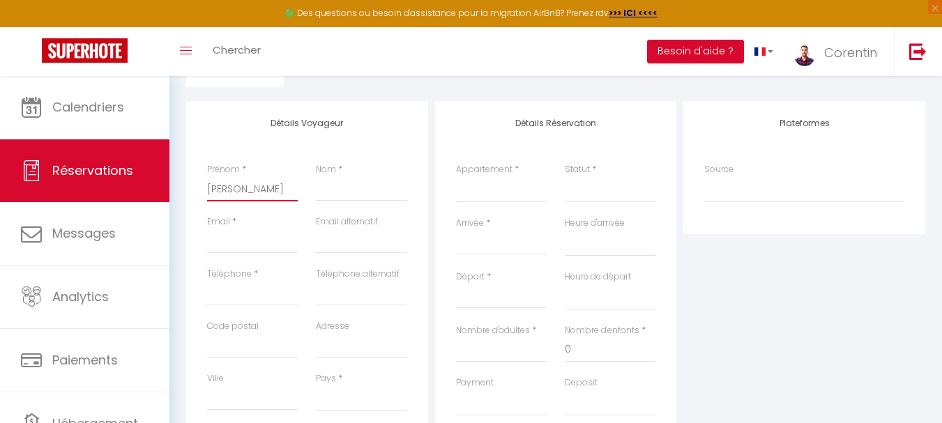
checkbox input "false"
type input "[PERSON_NAME]"
click at [352, 192] on input "Nom" at bounding box center [361, 188] width 91 height 25
paste input "YAHIA"
type input "YAHIA"
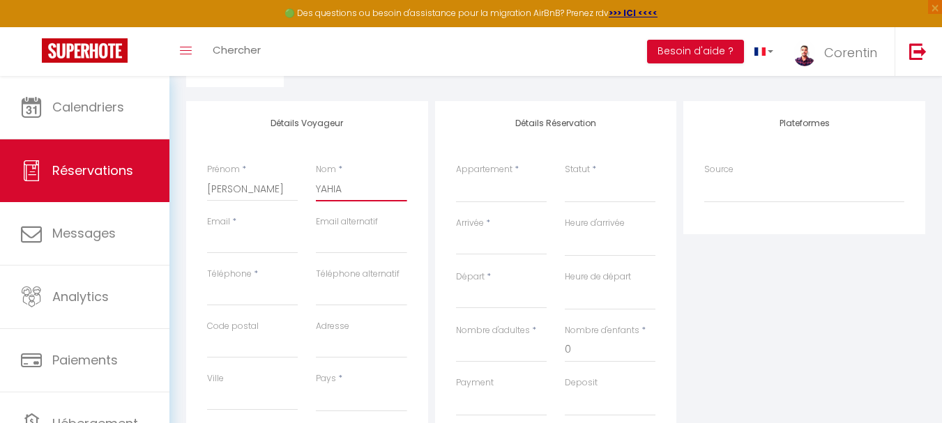
select select
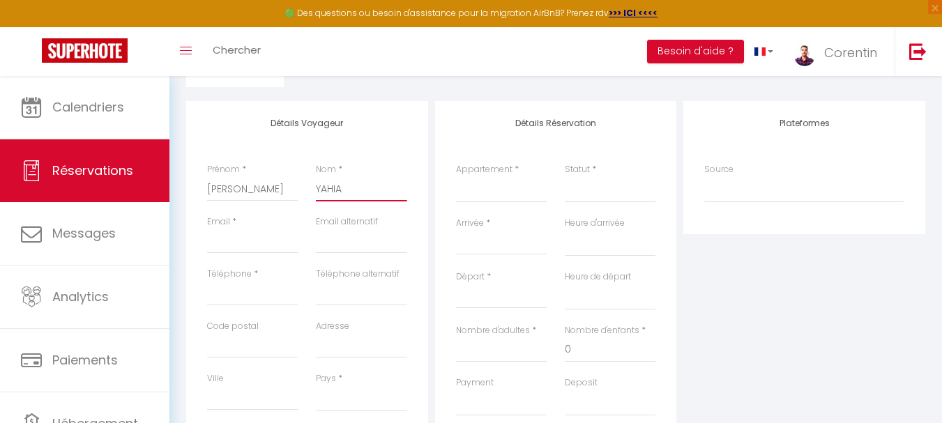
select select
checkbox input "false"
type input "YAHIA"
click at [275, 247] on input "Email client" at bounding box center [252, 241] width 91 height 25
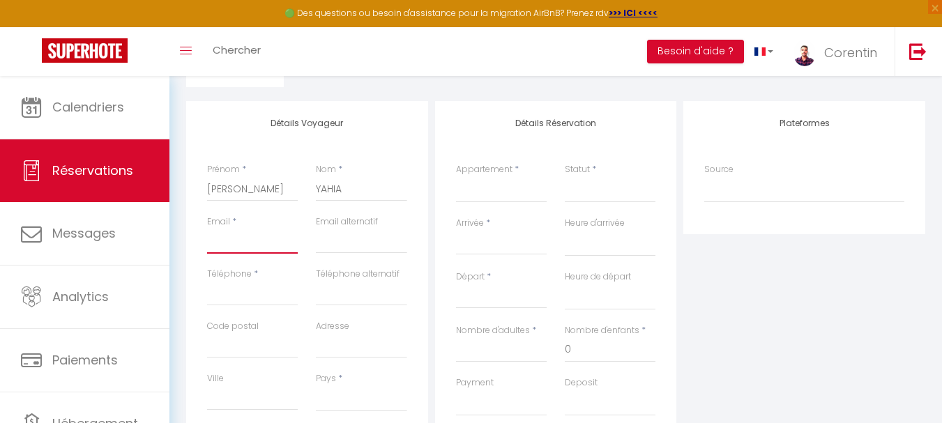
paste input "[PERSON_NAME][EMAIL_ADDRESS][DOMAIN_NAME]"
type input "[PERSON_NAME][EMAIL_ADDRESS][DOMAIN_NAME]"
select select
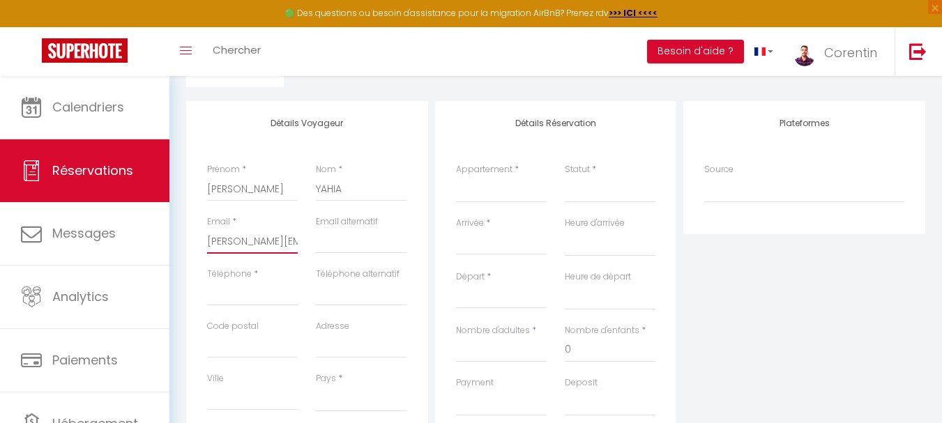
select select
checkbox input "false"
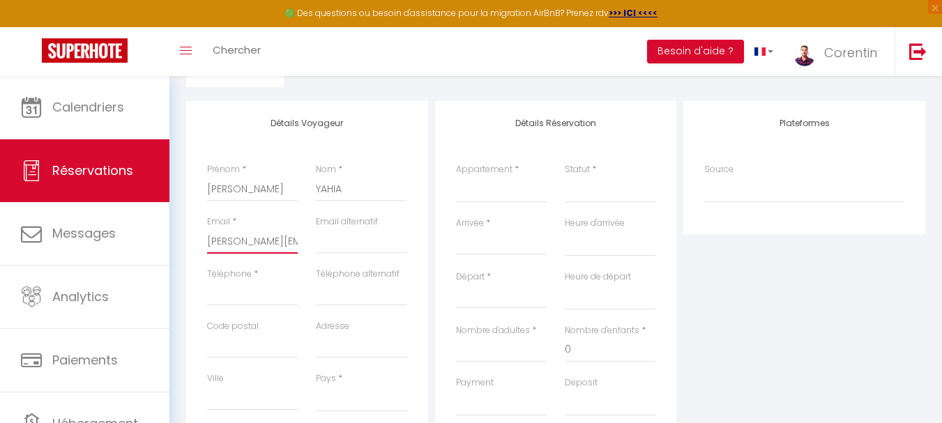
scroll to position [0, 15]
type input "[PERSON_NAME][EMAIL_ADDRESS][DOMAIN_NAME]"
click at [245, 284] on input "Téléphone" at bounding box center [252, 293] width 91 height 25
paste input "[PHONE_NUMBER]"
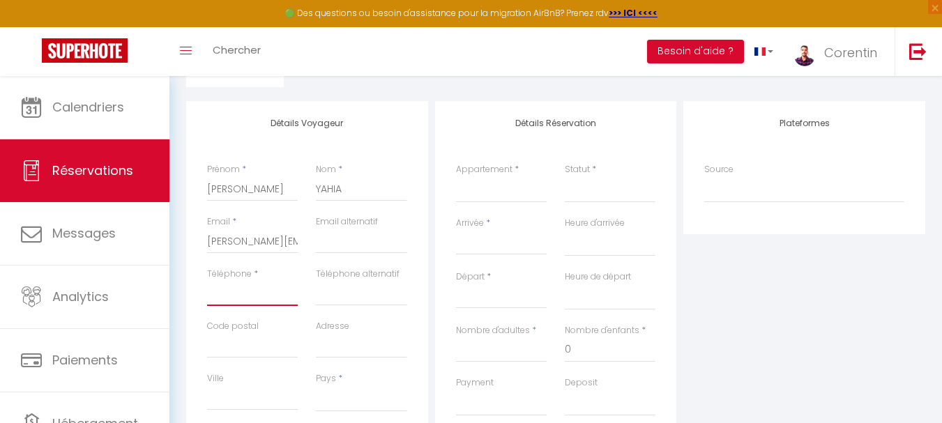
type input "[PHONE_NUMBER]"
select select
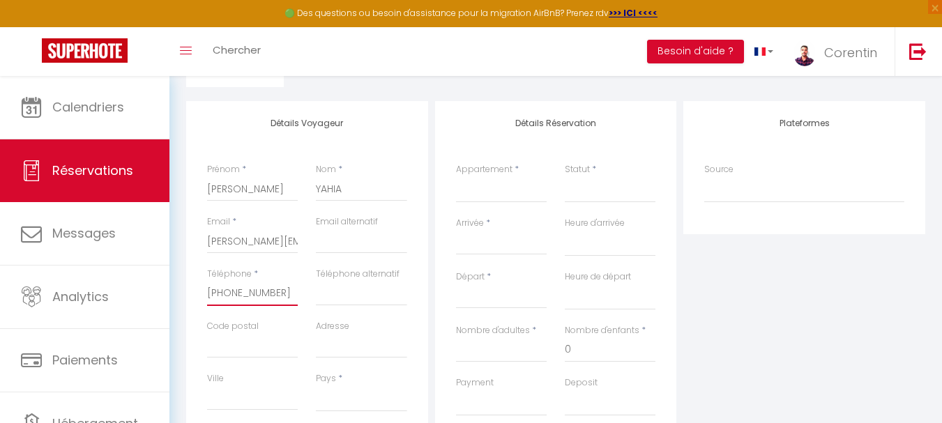
select select
checkbox input "false"
type input "[PHONE_NUMBER]"
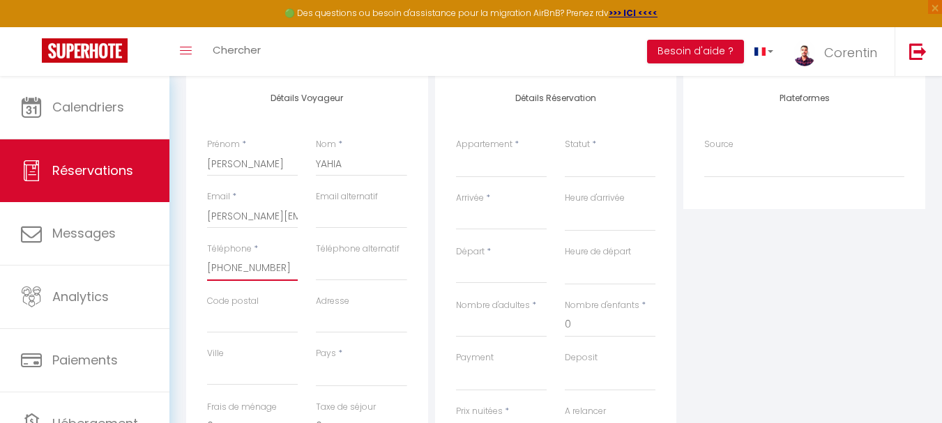
scroll to position [192, 0]
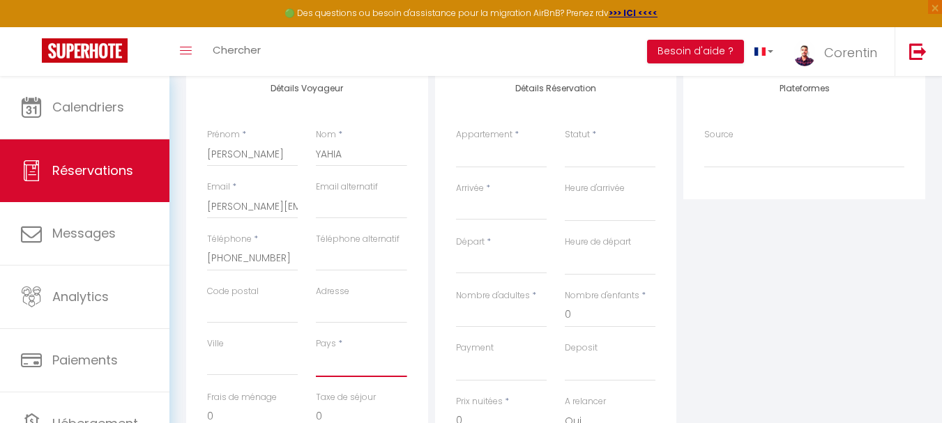
click at [347, 358] on select "[GEOGRAPHIC_DATA] [GEOGRAPHIC_DATA] [GEOGRAPHIC_DATA] [GEOGRAPHIC_DATA] [GEOGRA…" at bounding box center [361, 364] width 91 height 26
click at [349, 372] on select "[GEOGRAPHIC_DATA] [GEOGRAPHIC_DATA] [GEOGRAPHIC_DATA] [GEOGRAPHIC_DATA] [GEOGRA…" at bounding box center [361, 364] width 91 height 26
click at [316, 351] on select "[GEOGRAPHIC_DATA] [GEOGRAPHIC_DATA] [GEOGRAPHIC_DATA] [GEOGRAPHIC_DATA] [GEOGRA…" at bounding box center [361, 364] width 91 height 26
select select "FR"
select select
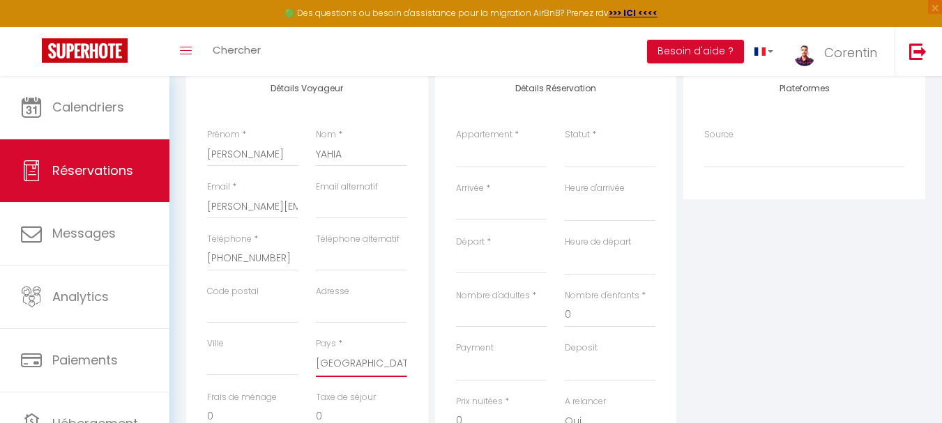
select select
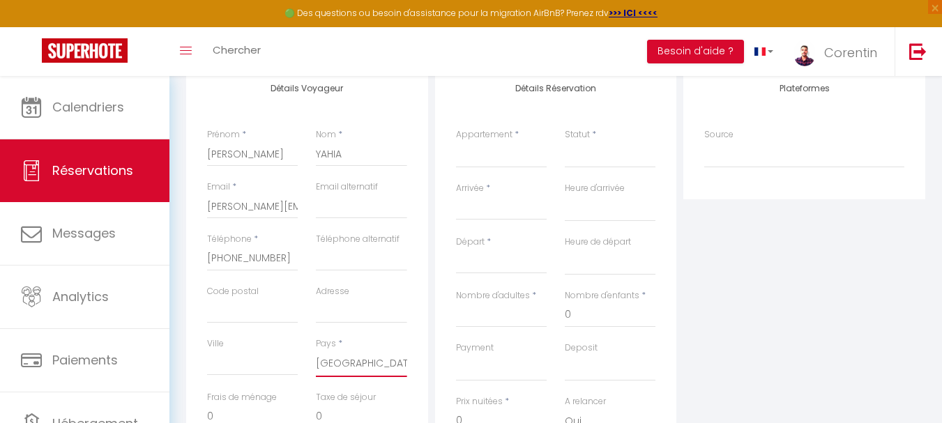
checkbox input "false"
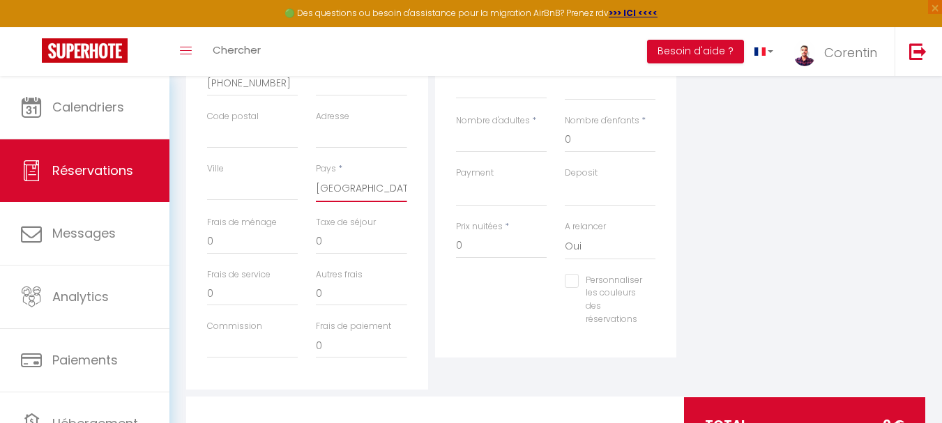
scroll to position [366, 0]
click at [261, 234] on input "0" at bounding box center [252, 242] width 91 height 25
click at [261, 237] on input "0" at bounding box center [252, 242] width 91 height 25
type input "3"
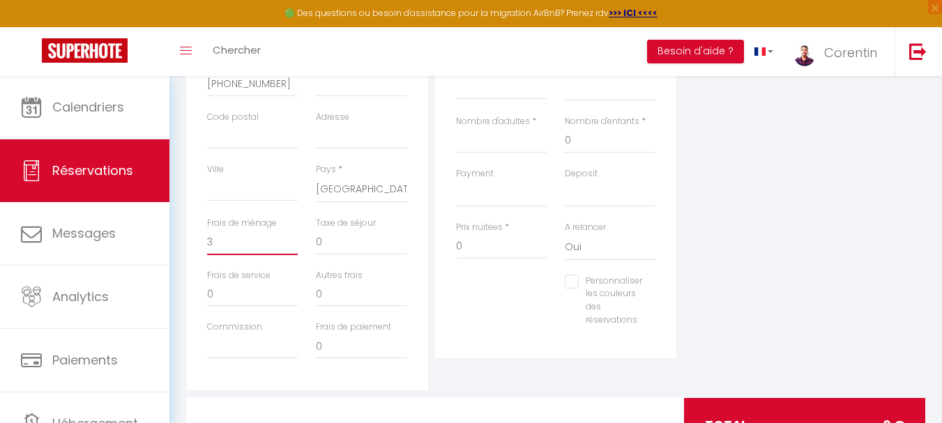
select select
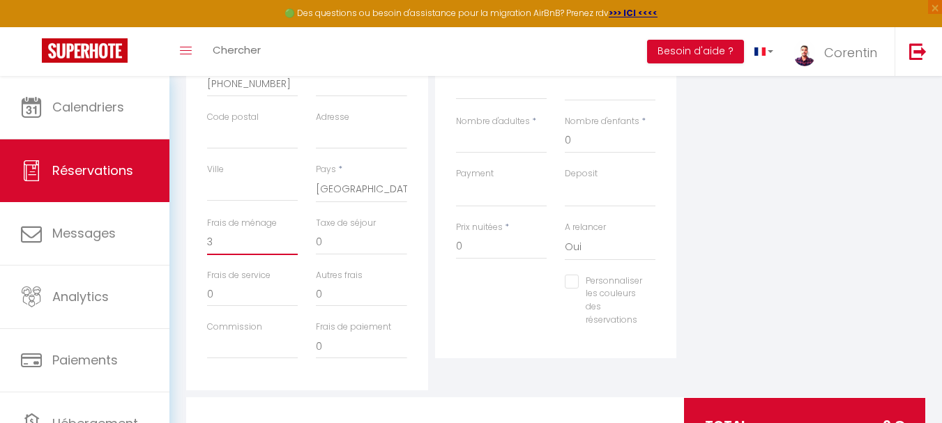
select select
checkbox input "false"
type input "35"
select select
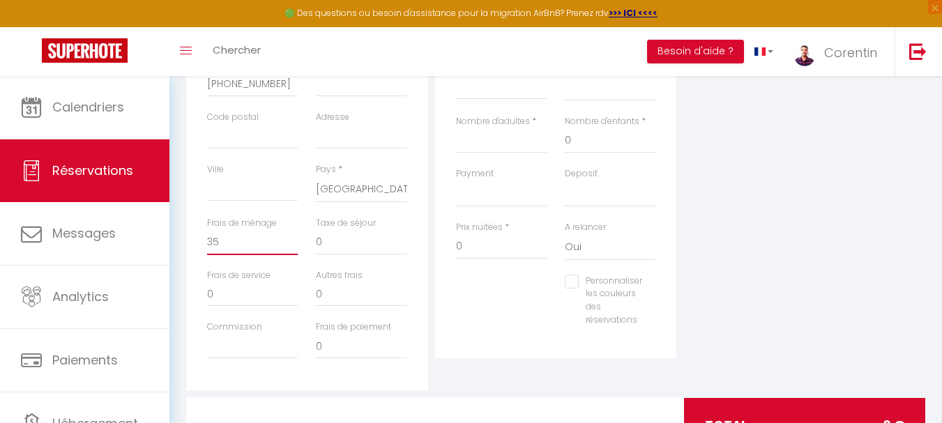
select select
checkbox input "false"
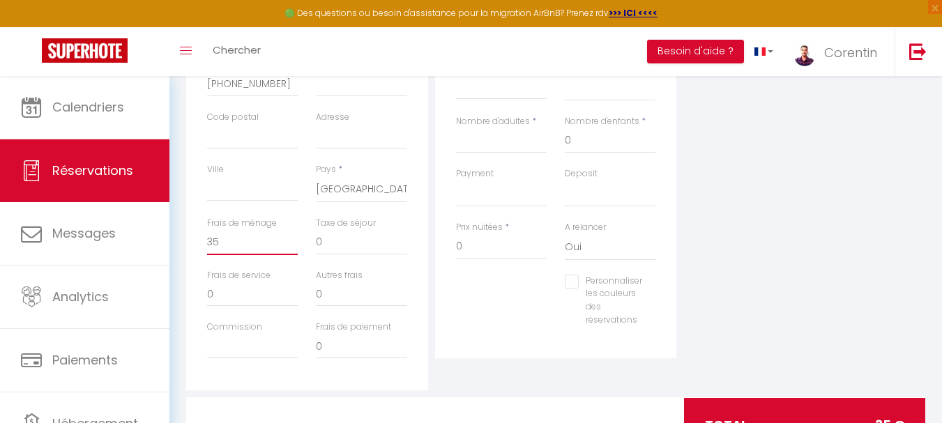
type input "35"
click at [503, 255] on input "0" at bounding box center [501, 246] width 91 height 25
drag, startPoint x: 469, startPoint y: 246, endPoint x: 448, endPoint y: 244, distance: 21.0
click at [449, 244] on div "Prix nuitées * 0" at bounding box center [501, 248] width 109 height 54
type input "3"
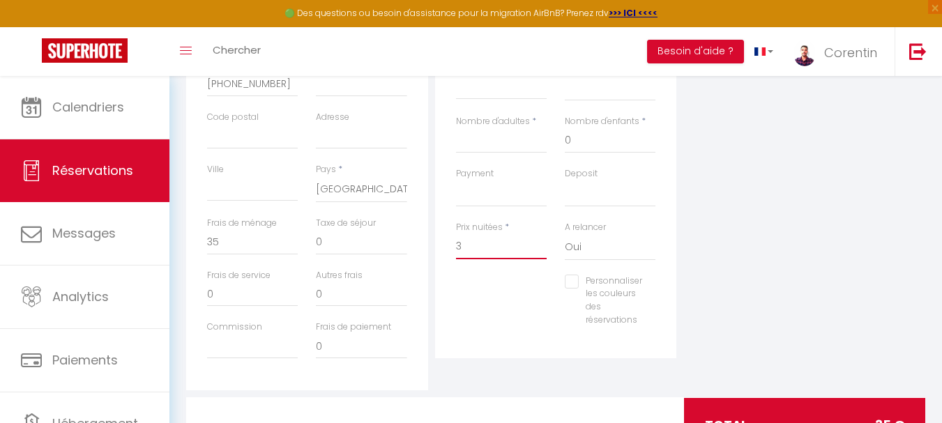
select select
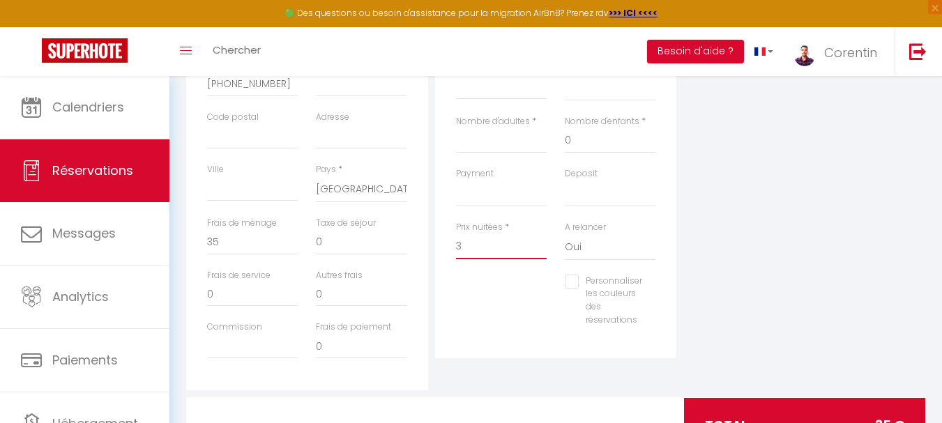
select select
checkbox input "false"
select select
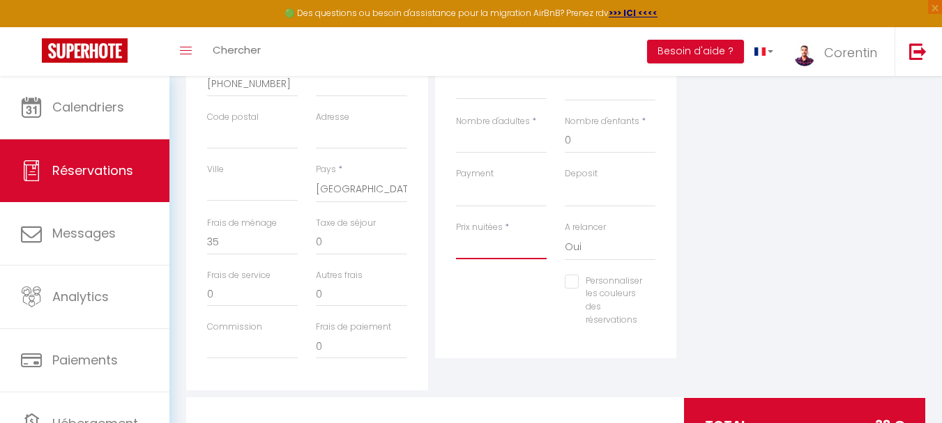
select select
checkbox input "false"
type input "2"
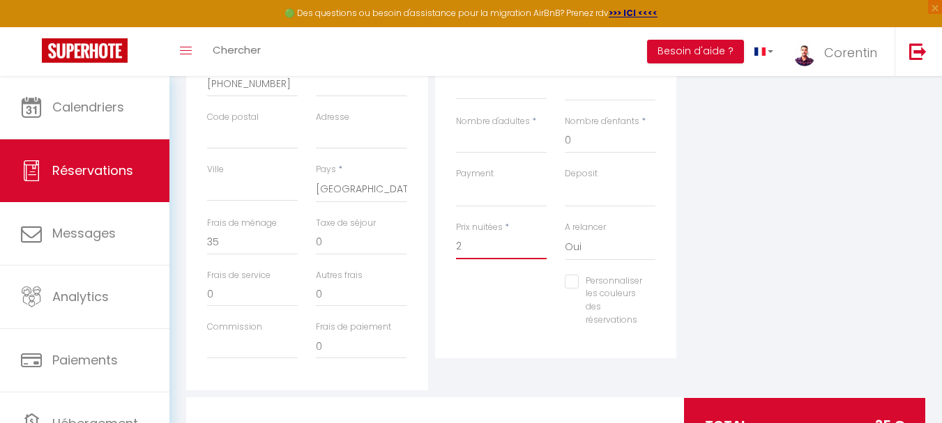
select select
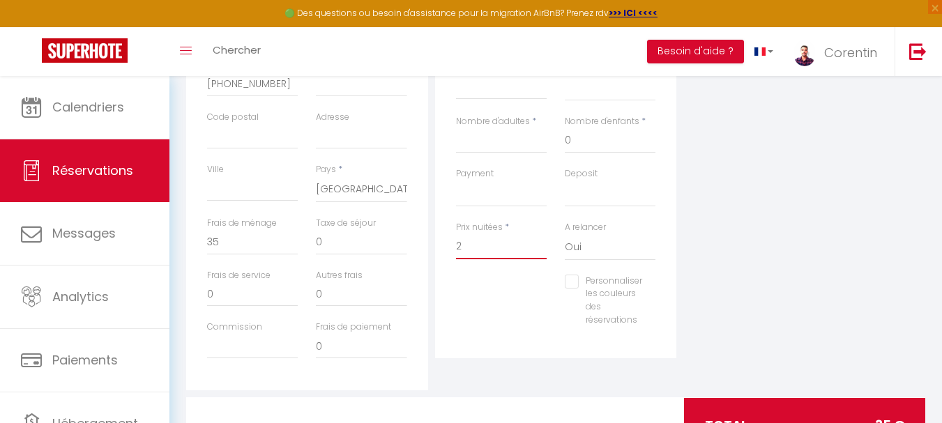
select select
checkbox input "false"
type input "26"
select select
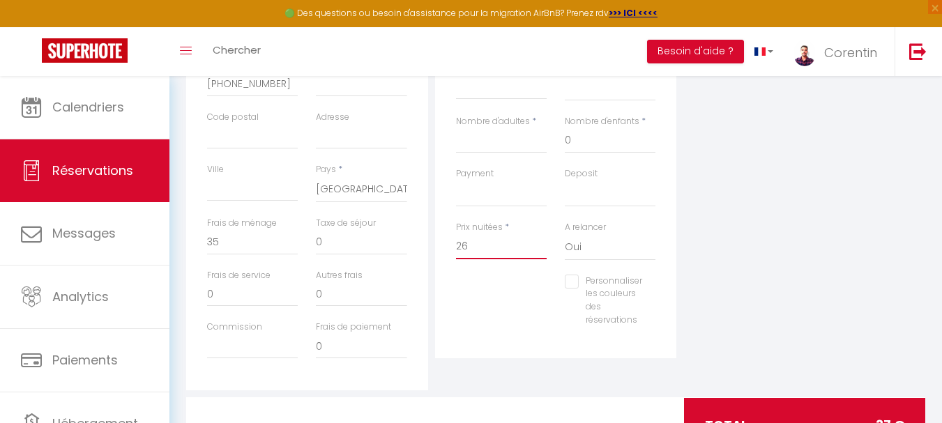
select select
checkbox input "false"
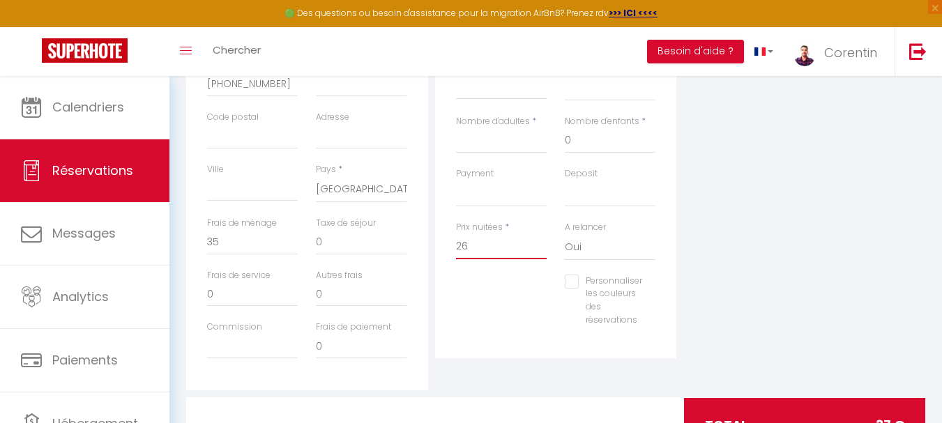
type input "265"
select select
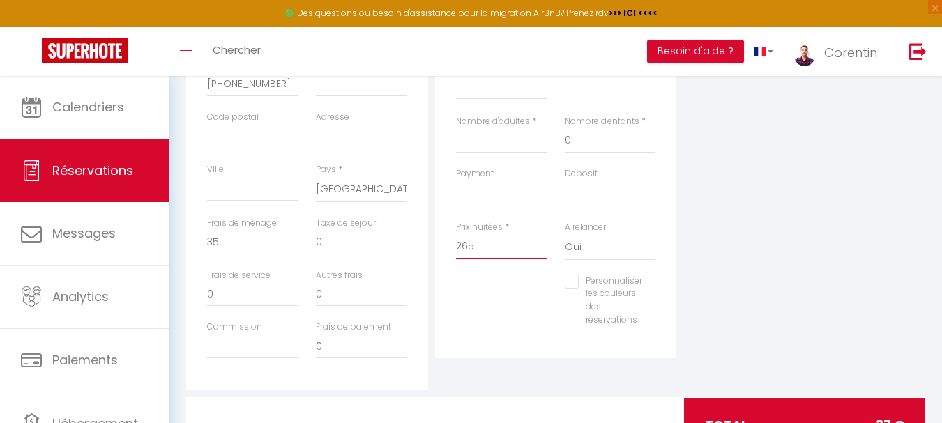
select select
checkbox input "false"
type input "265"
click at [472, 295] on div "Personnaliser les couleurs des réservations #D7092E" at bounding box center [556, 308] width 218 height 66
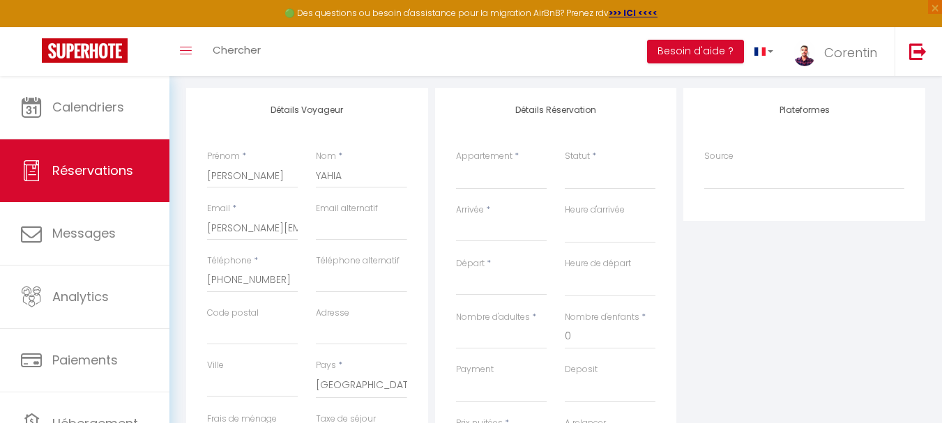
scroll to position [169, 0]
click at [486, 180] on select "Escale : [GEOGRAPHIC_DATA] - Aéroport Excalibur : 4 [GEOGRAPHIC_DATA] - proche …" at bounding box center [501, 177] width 91 height 26
select select "49279"
click at [456, 164] on select "Escale : [GEOGRAPHIC_DATA] - Aéroport Excalibur : 4 [GEOGRAPHIC_DATA] - proche …" at bounding box center [501, 177] width 91 height 26
select select
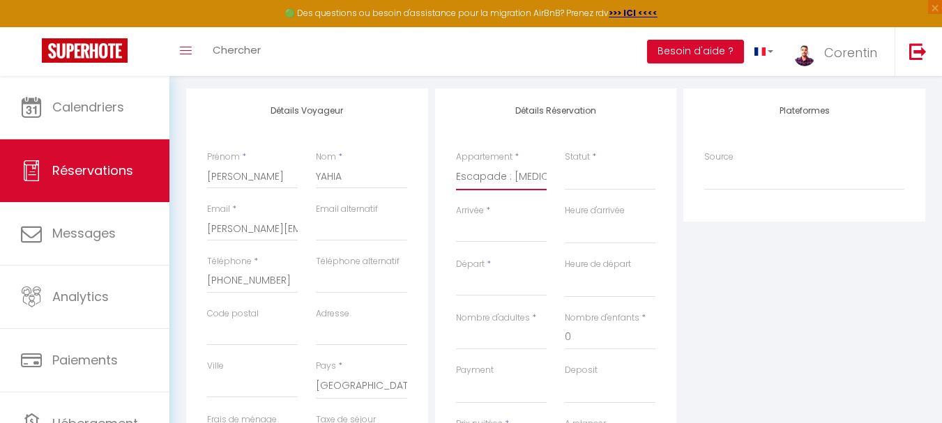
select select
type input "0"
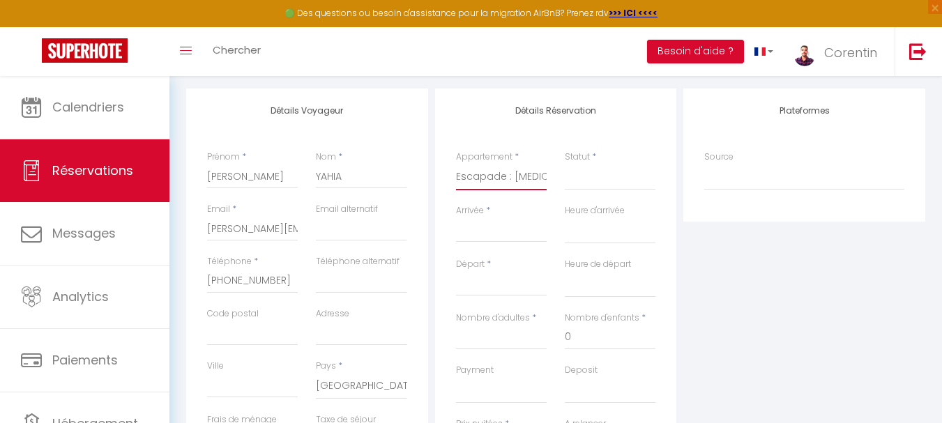
checkbox input "false"
click at [580, 183] on select "Confirmé Non Confirmé [PERSON_NAME] par le voyageur No Show Request" at bounding box center [610, 177] width 91 height 26
click at [511, 237] on input "Arrivée" at bounding box center [501, 231] width 91 height 18
select select
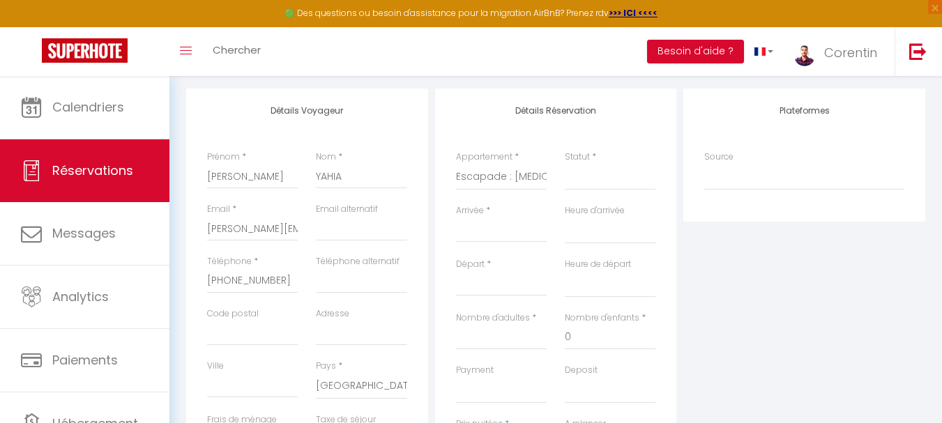
select select
checkbox input "false"
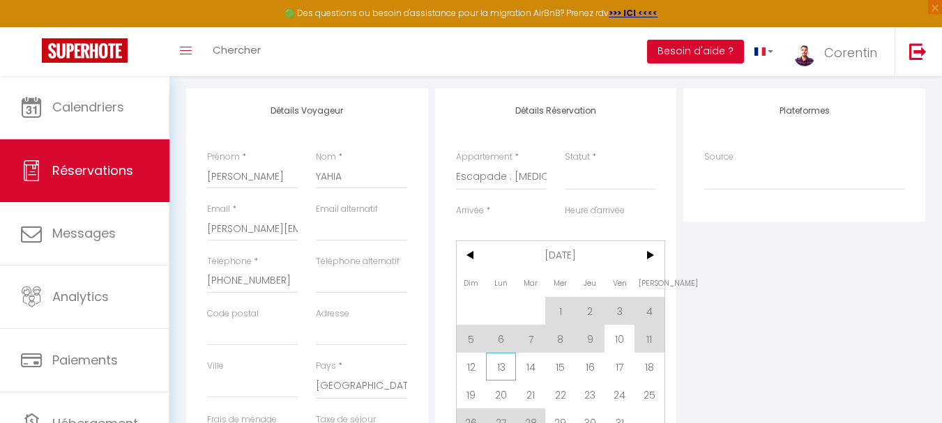
click at [503, 366] on span "13" at bounding box center [501, 367] width 30 height 28
select select
type input "Lun 13 Octobre 2025"
select select
type input "[DATE]"
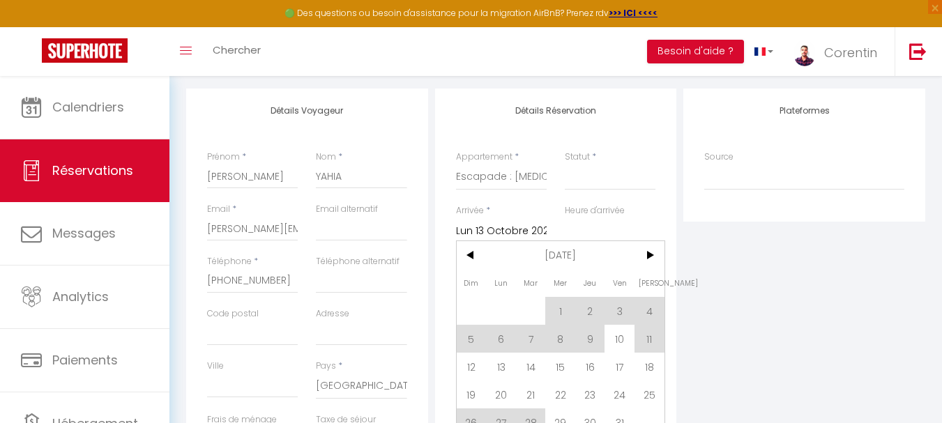
select select
checkbox input "false"
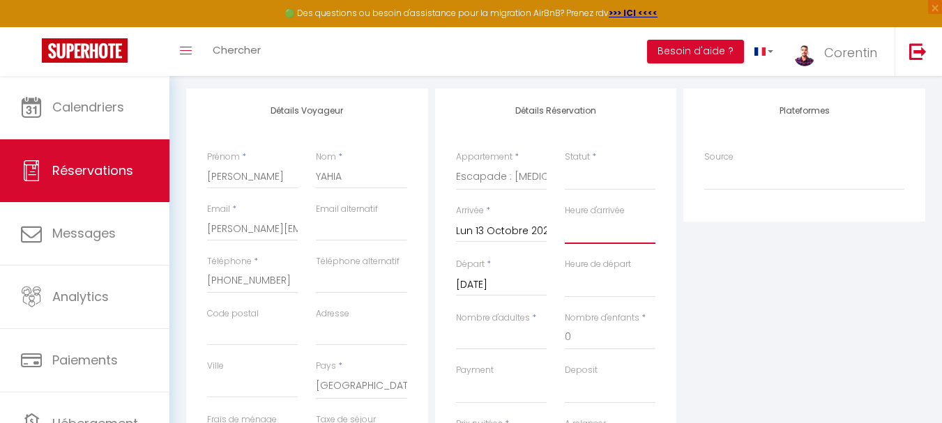
click at [605, 234] on select "00:00 00:30 01:00 01:30 02:00 02:30 03:00 03:30 04:00 04:30 05:00 05:30 06:00 0…" at bounding box center [610, 230] width 91 height 26
click at [605, 235] on select "00:00 00:30 01:00 01:30 02:00 02:30 03:00 03:30 04:00 04:30 05:00 05:30 06:00 0…" at bounding box center [610, 230] width 91 height 26
click at [512, 289] on input "[DATE]" at bounding box center [501, 285] width 91 height 18
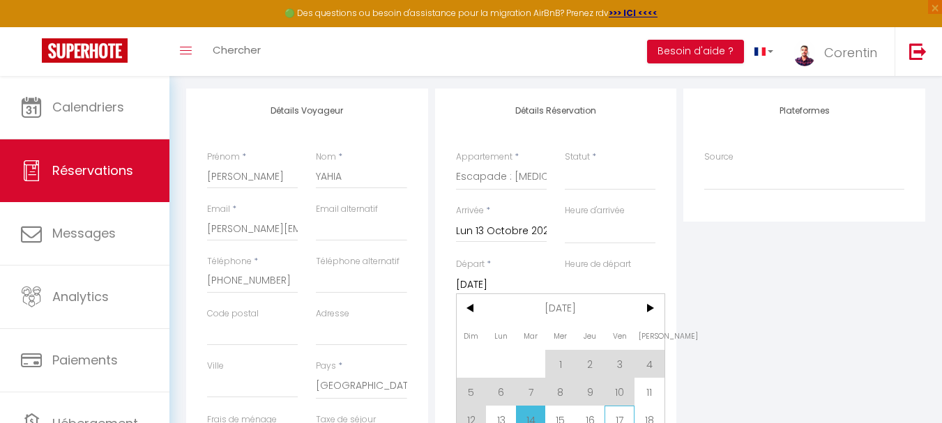
click at [623, 416] on span "17" at bounding box center [619, 420] width 30 height 28
select select
type input "Ven 17 Octobre 2025"
select select
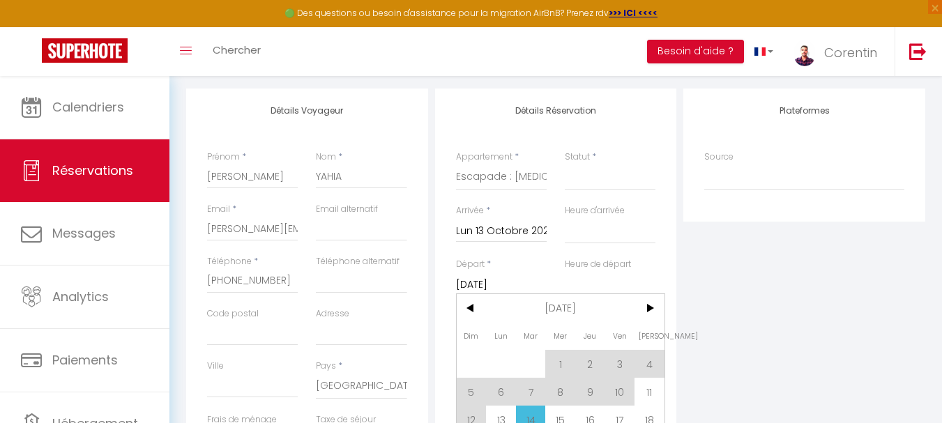
select select
checkbox input "false"
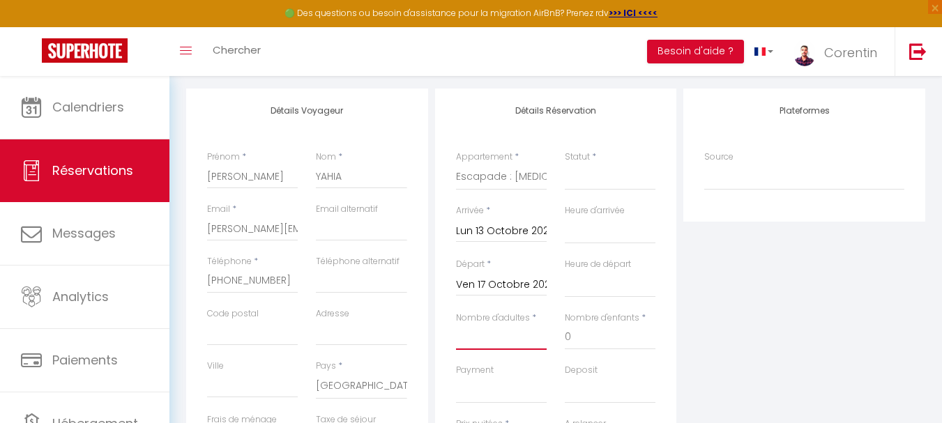
click at [506, 337] on input "Nombre d'adultes" at bounding box center [501, 337] width 91 height 25
click at [506, 339] on input "Nombre d'adultes" at bounding box center [501, 337] width 91 height 25
type input "2"
select select
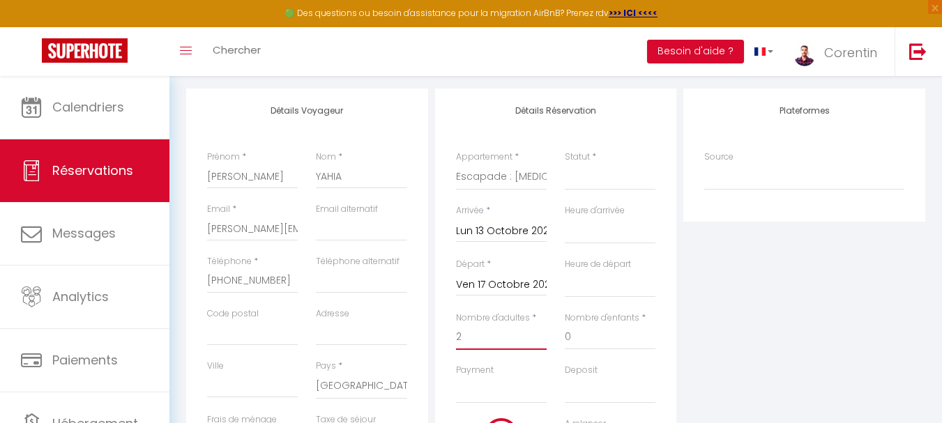
select select
checkbox input "false"
type input "7.84"
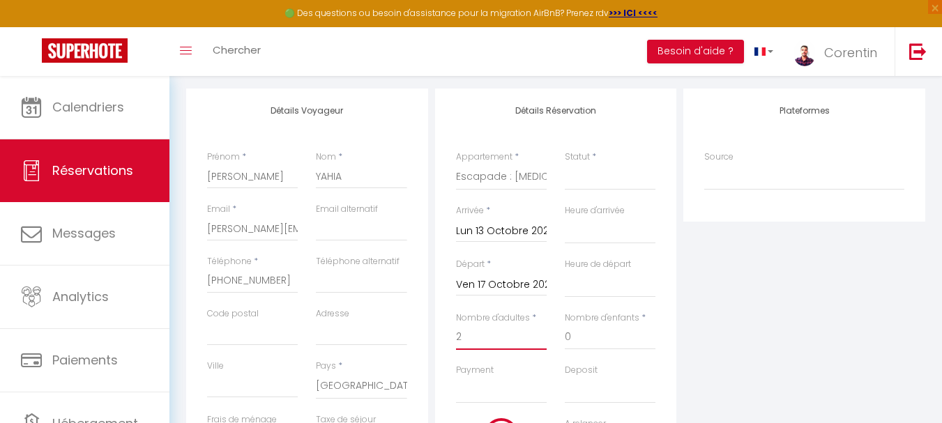
select select
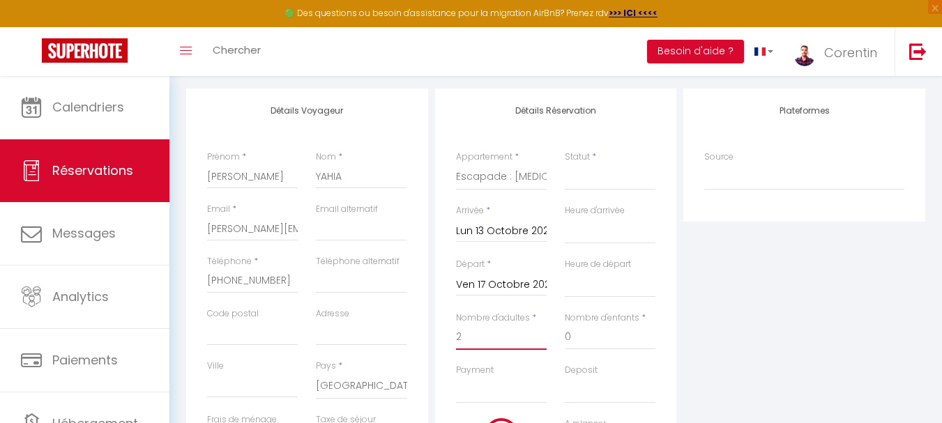
type input "260"
checkbox input "false"
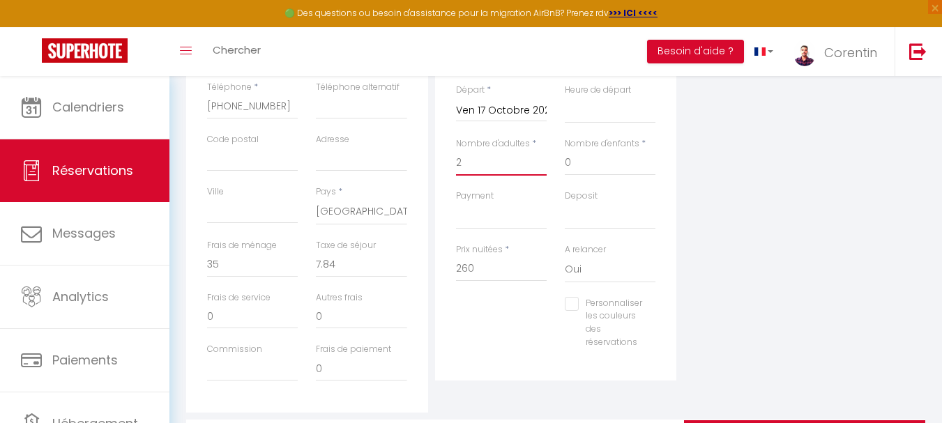
scroll to position [361, 0]
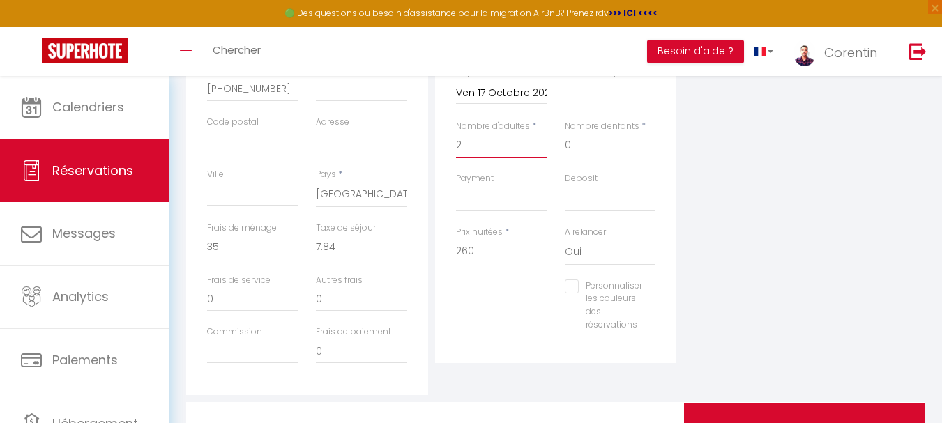
type input "2"
click at [503, 249] on input "260" at bounding box center [501, 251] width 91 height 25
type input "26"
select select
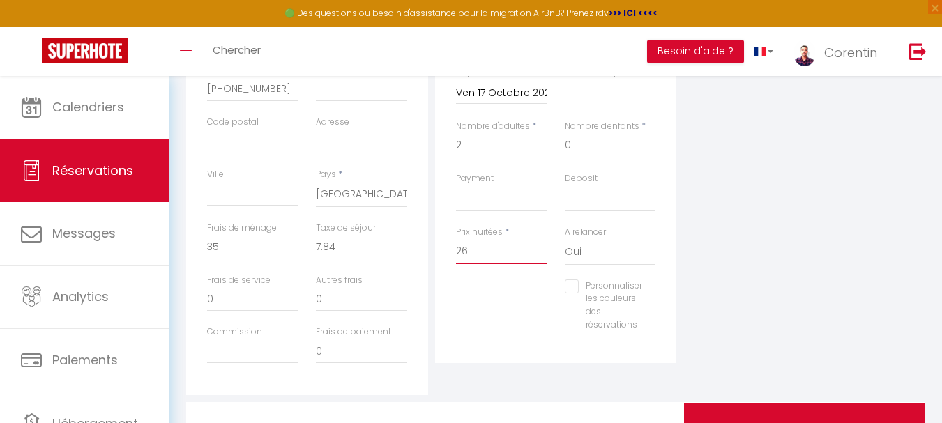
select select
checkbox input "false"
type input "265"
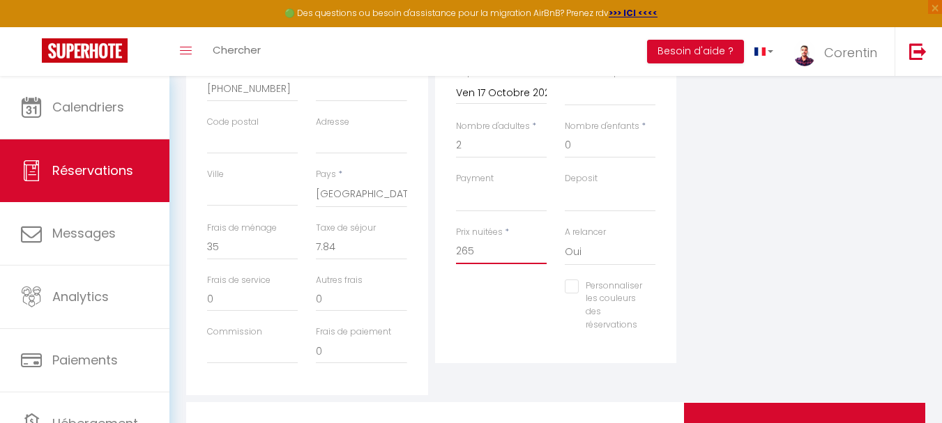
select select
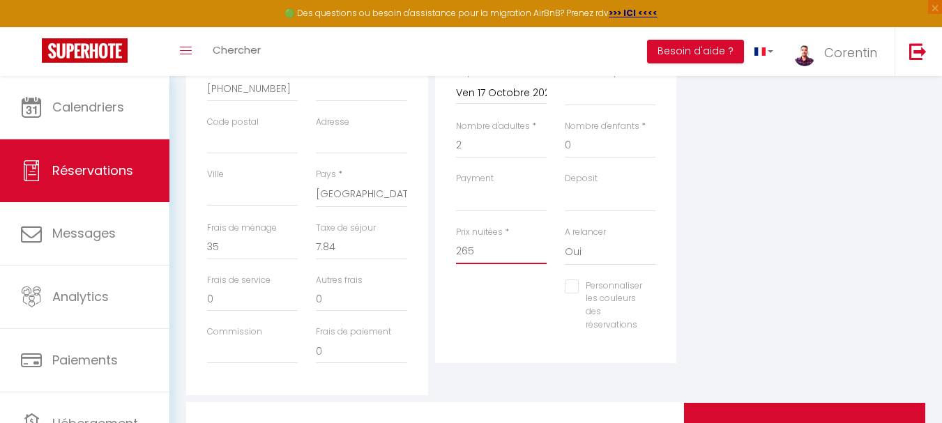
checkbox input "false"
type input "265"
type input "0"
select select
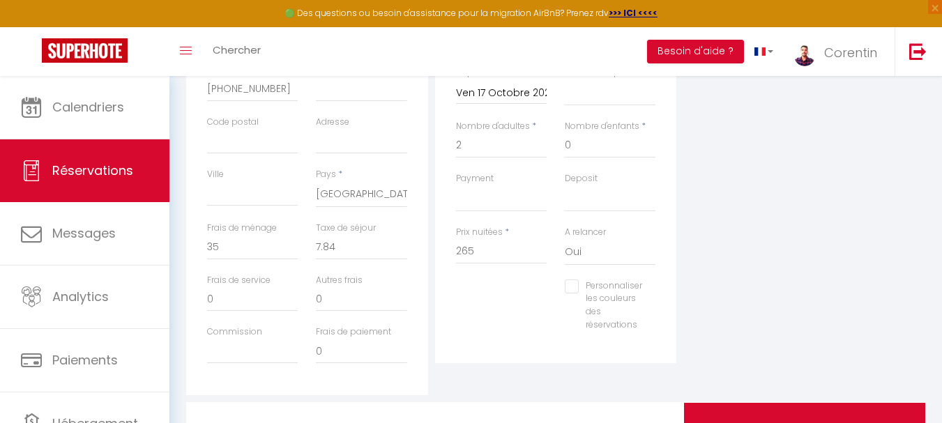
select select
checkbox input "false"
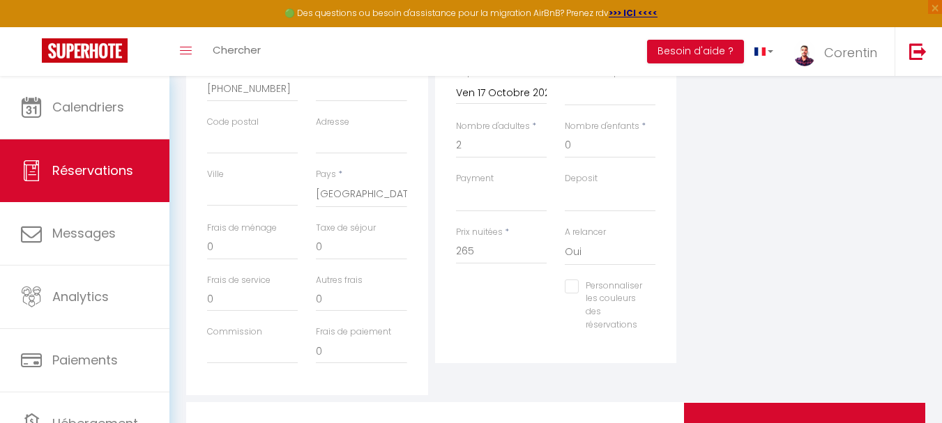
click at [504, 309] on div "Personnaliser les couleurs des réservations #D7092E" at bounding box center [556, 313] width 218 height 66
click at [493, 245] on input "265" at bounding box center [501, 251] width 91 height 25
click at [254, 246] on input "0" at bounding box center [252, 247] width 91 height 25
type input "3"
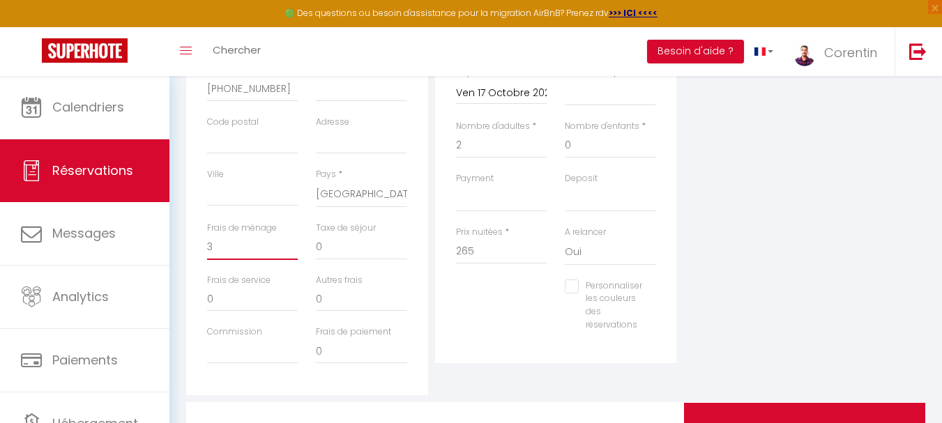
select select
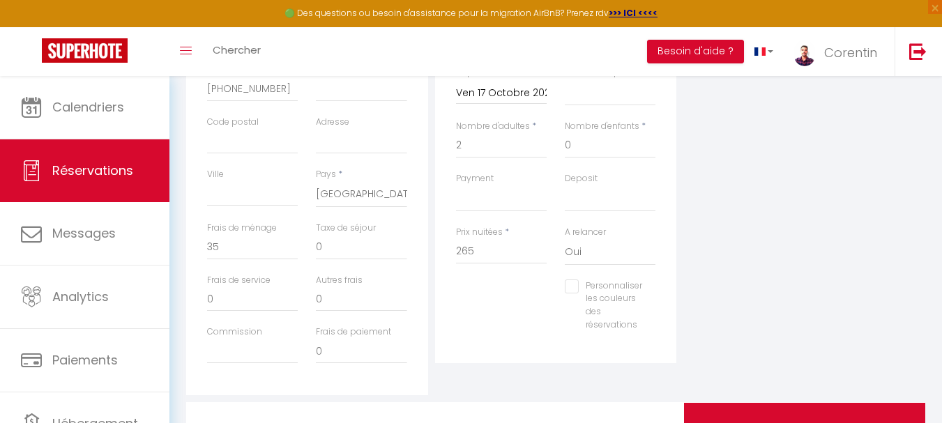
click at [512, 286] on div "Personnaliser les couleurs des réservations #D7092E" at bounding box center [556, 313] width 218 height 66
click at [500, 256] on input "265" at bounding box center [501, 251] width 91 height 25
click at [505, 280] on div "Personnaliser les couleurs des réservations #D7092E" at bounding box center [556, 313] width 218 height 66
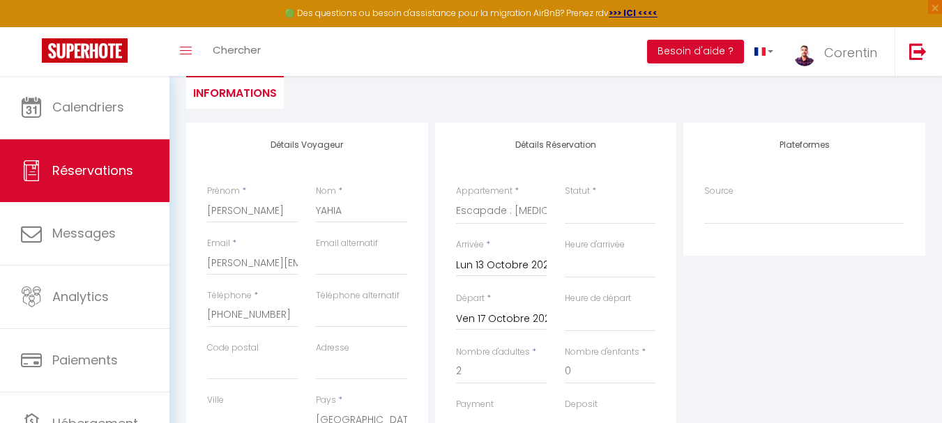
scroll to position [82, 0]
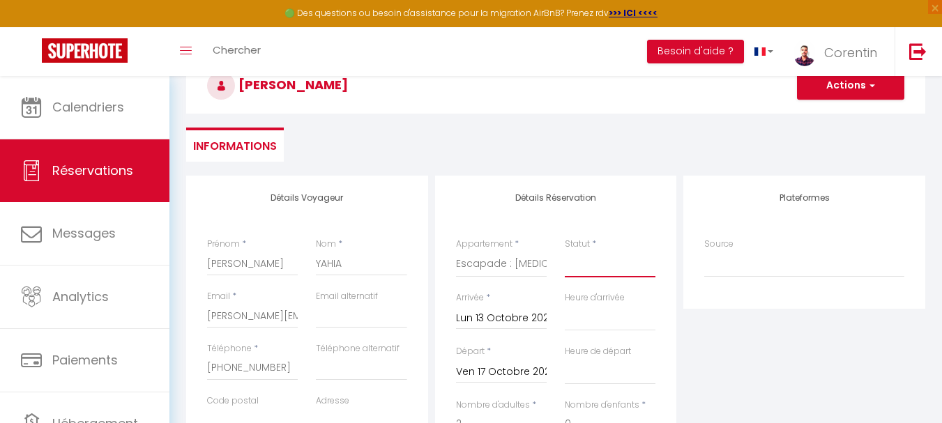
click at [604, 253] on select "Confirmé Non Confirmé [PERSON_NAME] par le voyageur No Show Request" at bounding box center [610, 264] width 91 height 26
click at [565, 251] on select "Confirmé Non Confirmé [PERSON_NAME] par le voyageur No Show Request" at bounding box center [610, 264] width 91 height 26
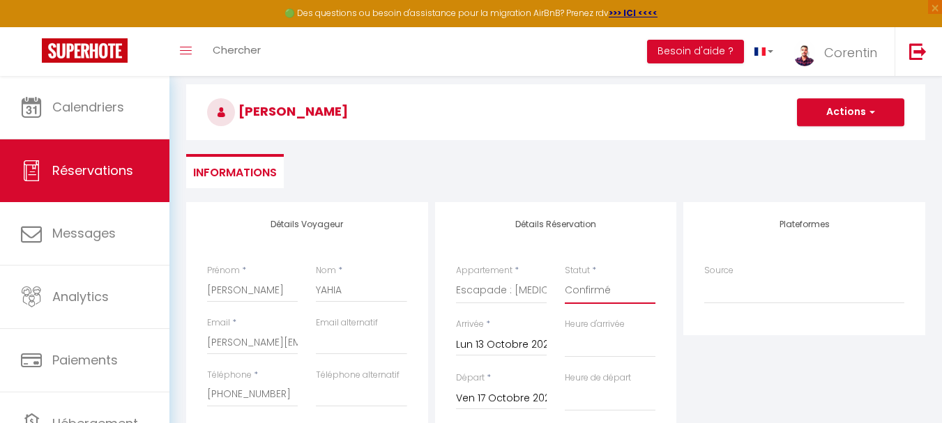
scroll to position [30, 0]
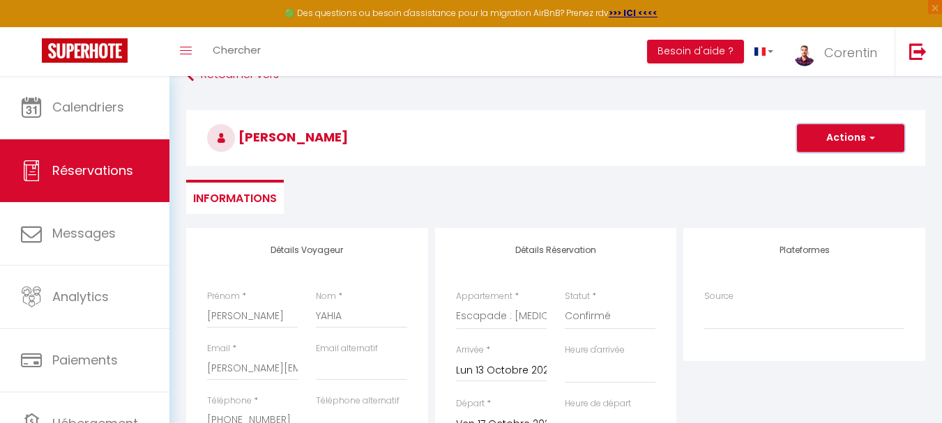
click at [823, 134] on button "Actions" at bounding box center [850, 138] width 107 height 28
click at [819, 166] on link "Enregistrer" at bounding box center [836, 169] width 110 height 18
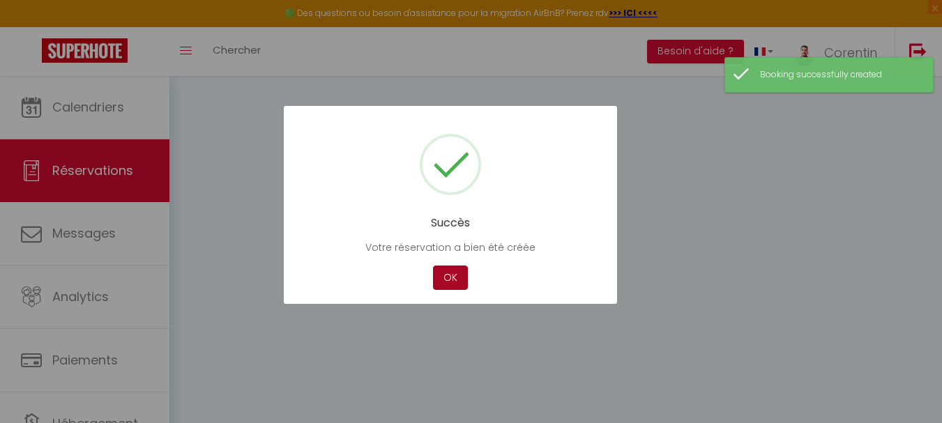
click at [451, 269] on button "OK" at bounding box center [450, 278] width 35 height 24
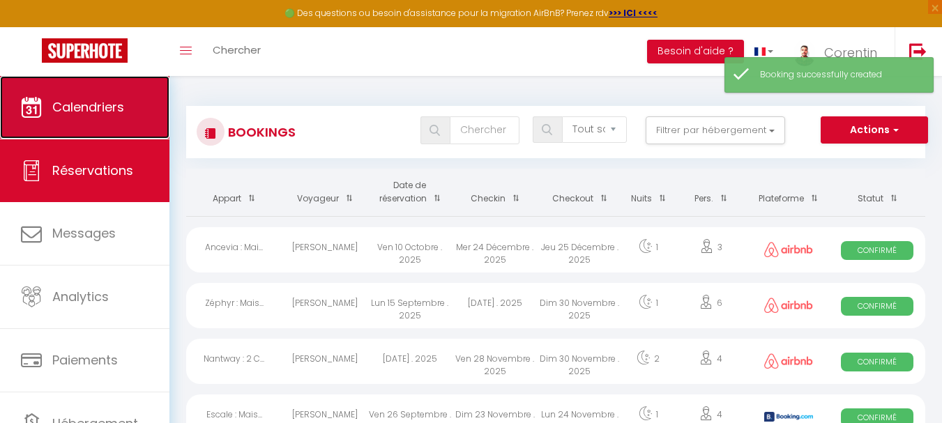
click at [101, 98] on span "Calendriers" at bounding box center [88, 106] width 72 height 17
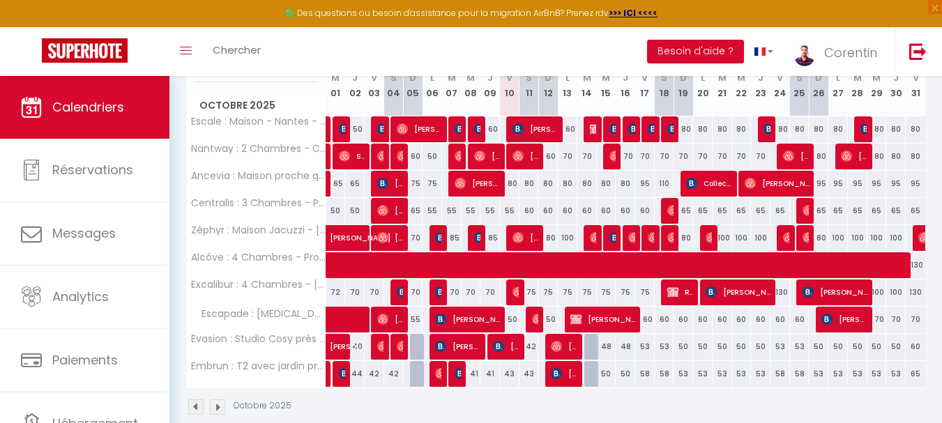
scroll to position [172, 0]
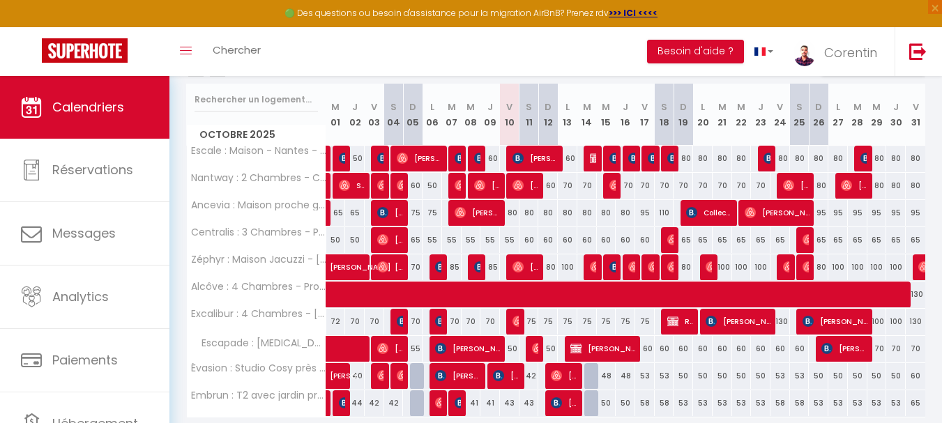
click at [565, 188] on div "70" at bounding box center [568, 186] width 20 height 26
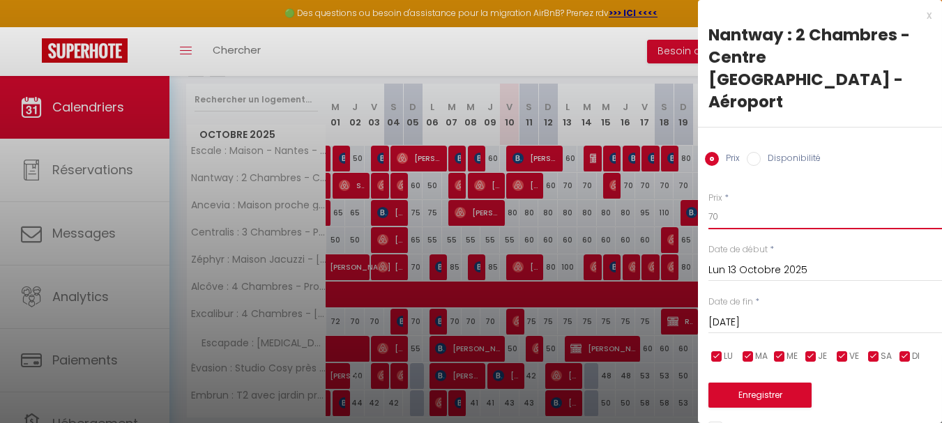
click at [744, 204] on input "70" at bounding box center [825, 216] width 234 height 25
click at [746, 314] on input "[DATE]" at bounding box center [825, 323] width 234 height 18
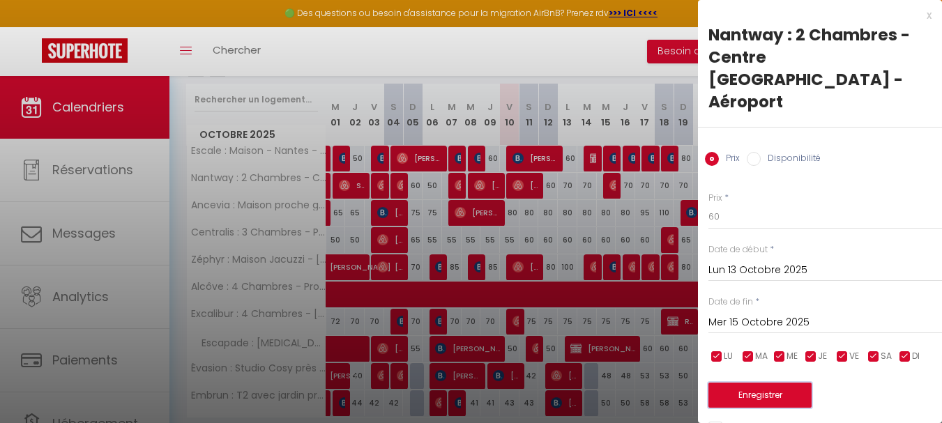
click at [760, 383] on button "Enregistrer" at bounding box center [759, 395] width 103 height 25
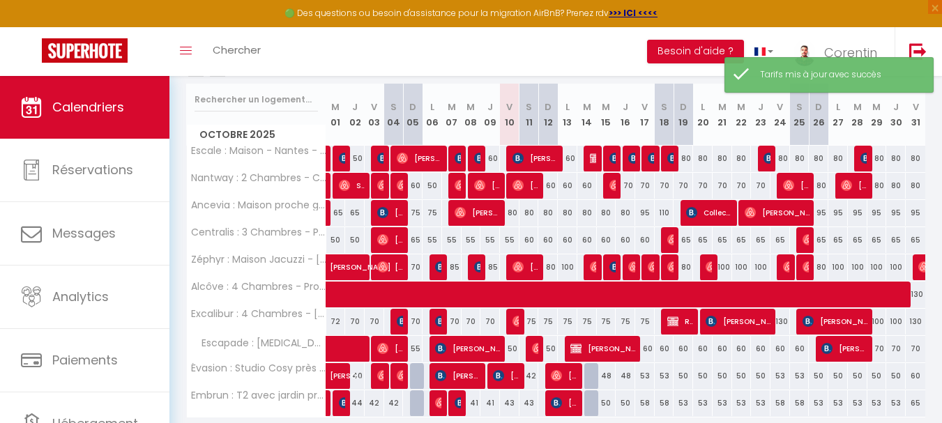
click at [553, 186] on div "60" at bounding box center [548, 186] width 20 height 26
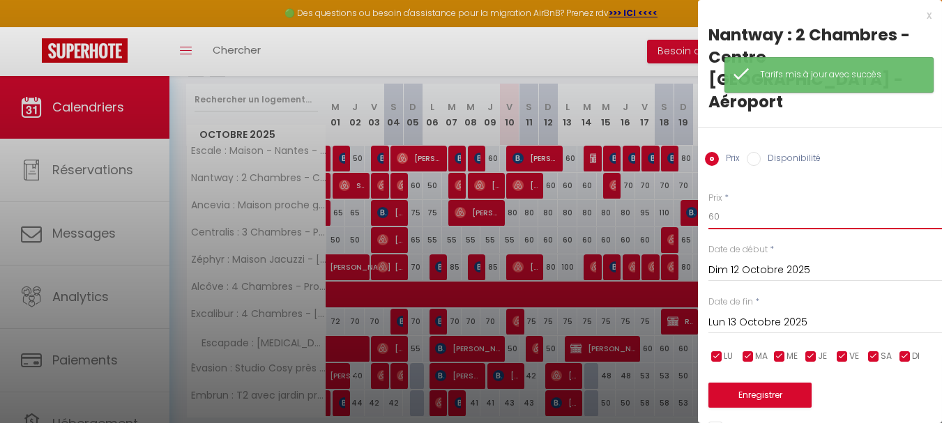
click at [782, 204] on input "60" at bounding box center [825, 216] width 234 height 25
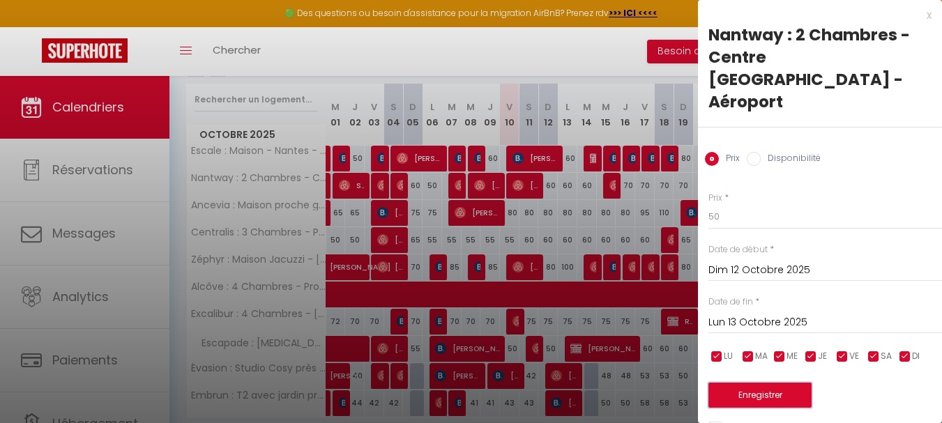
click at [762, 383] on button "Enregistrer" at bounding box center [759, 395] width 103 height 25
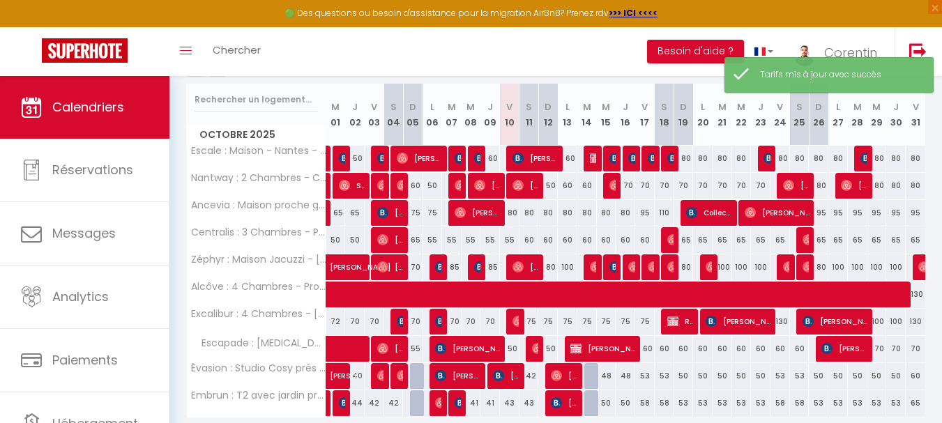
click at [628, 185] on div "70" at bounding box center [625, 186] width 20 height 26
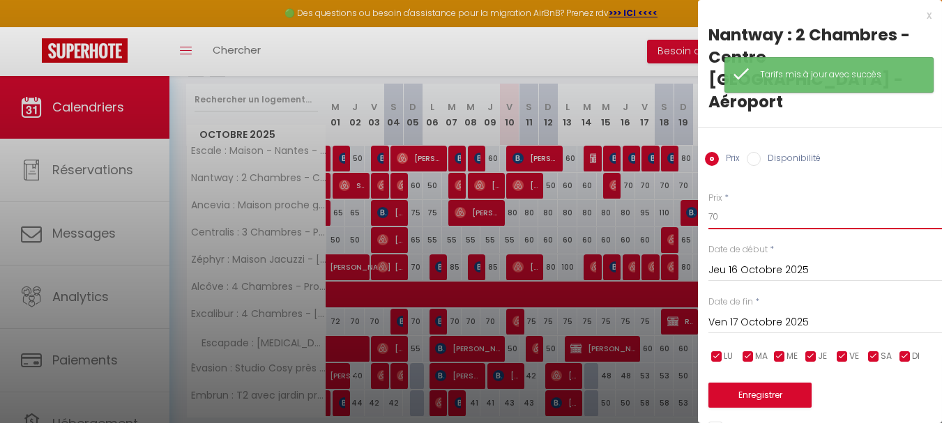
click at [780, 204] on input "70" at bounding box center [825, 216] width 234 height 25
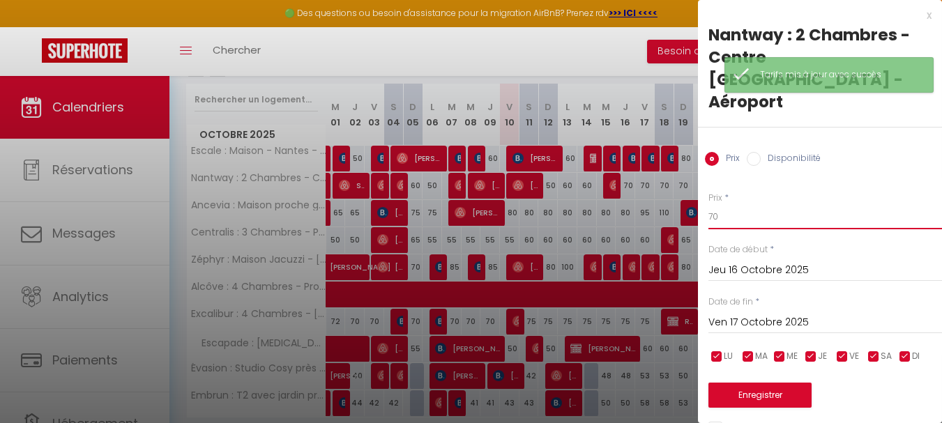
click at [780, 204] on input "70" at bounding box center [825, 216] width 234 height 25
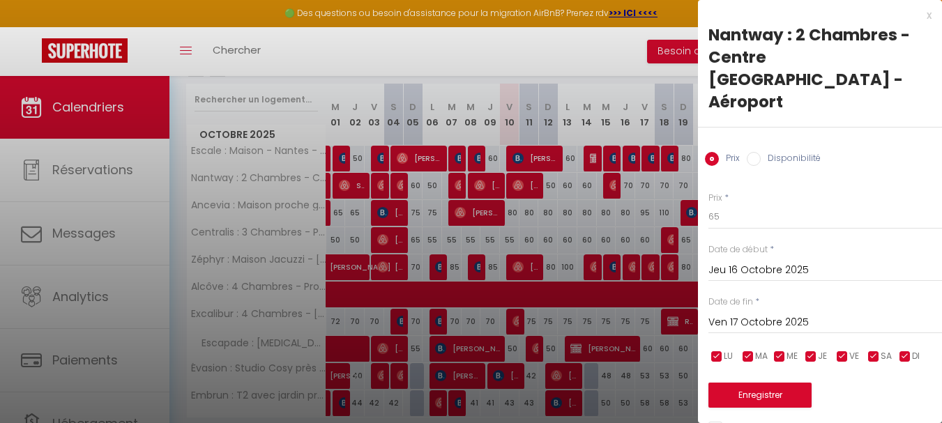
click at [758, 314] on input "Ven 17 Octobre 2025" at bounding box center [825, 323] width 234 height 18
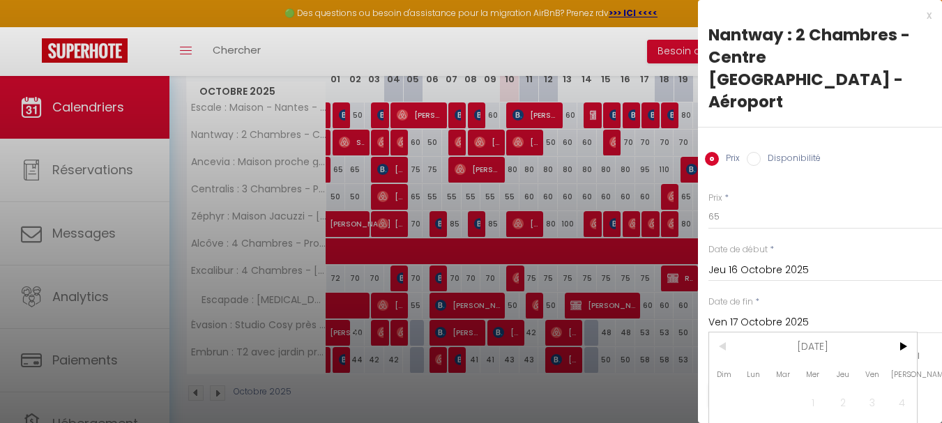
scroll to position [224, 0]
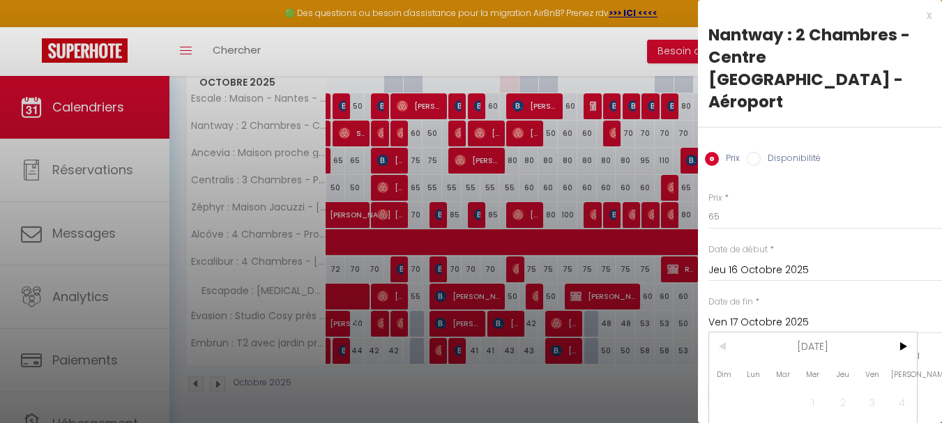
click at [641, 286] on div at bounding box center [471, 211] width 942 height 423
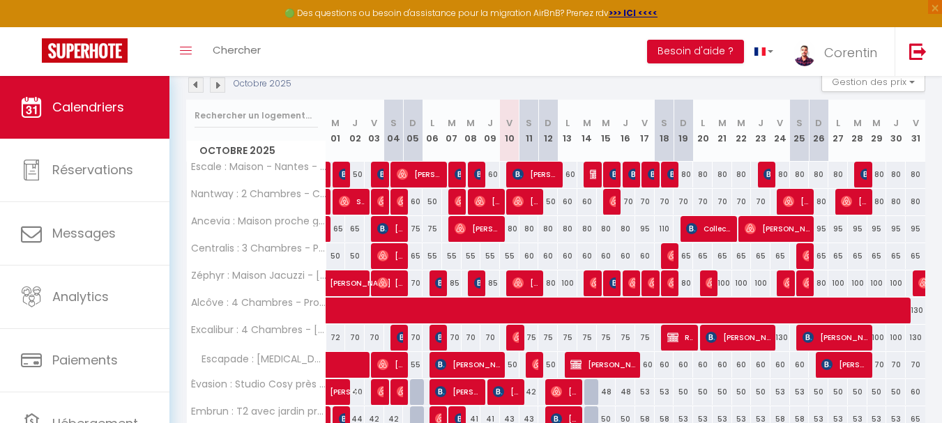
scroll to position [155, 0]
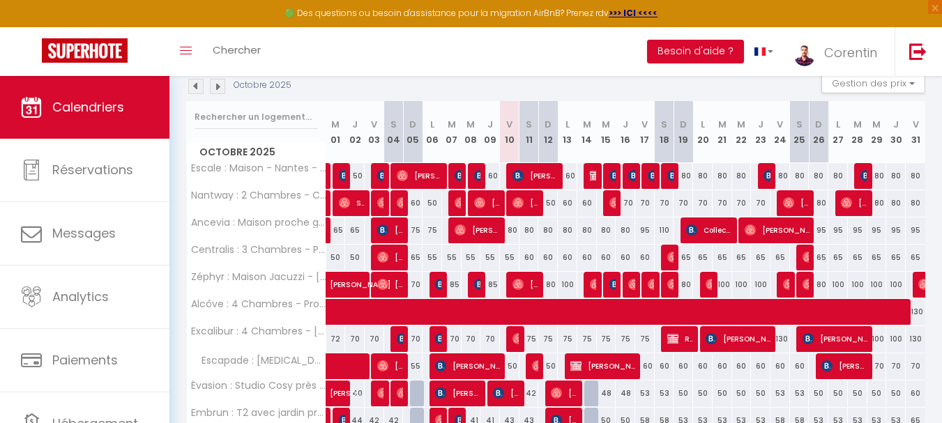
click at [629, 200] on div "70" at bounding box center [625, 203] width 20 height 26
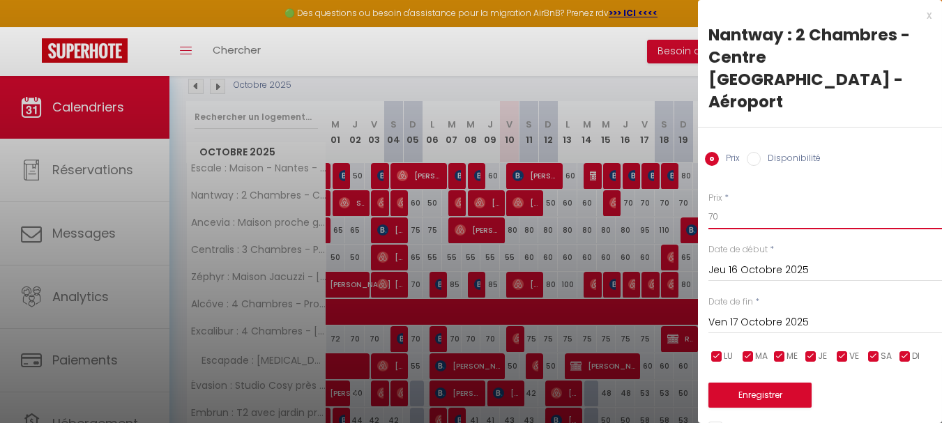
click at [753, 204] on input "70" at bounding box center [825, 216] width 234 height 25
click at [759, 314] on input "Ven 17 Octobre 2025" at bounding box center [825, 323] width 234 height 18
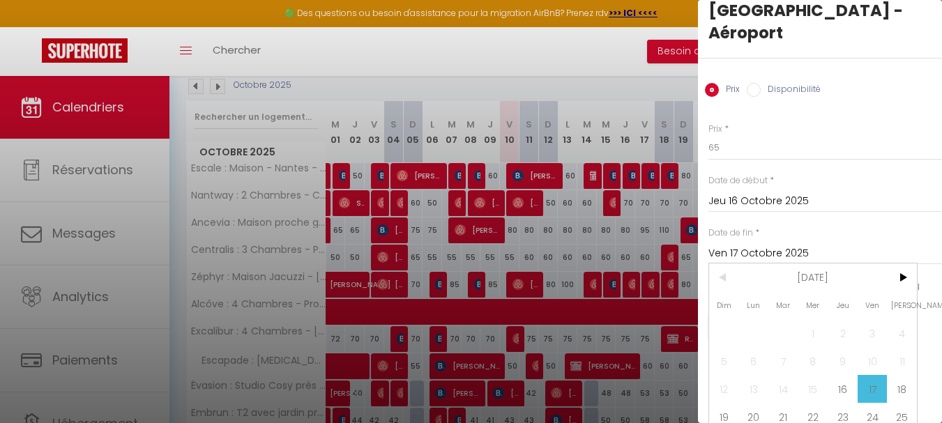
scroll to position [71, 0]
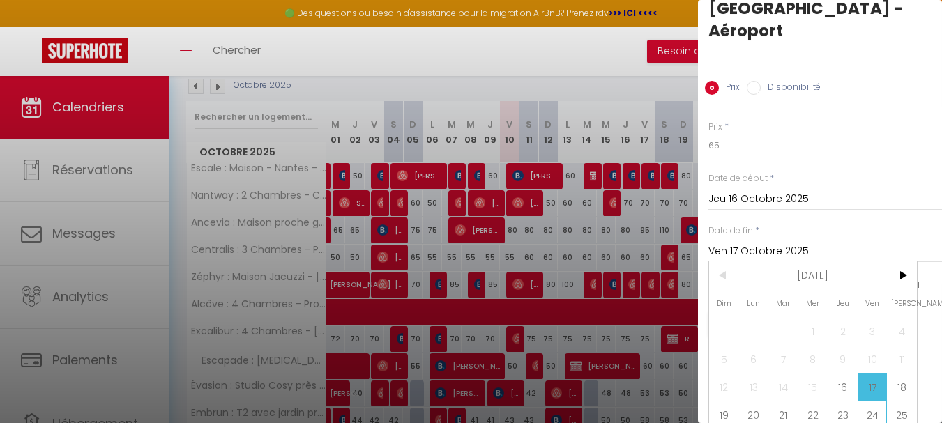
click at [875, 401] on span "24" at bounding box center [872, 415] width 30 height 28
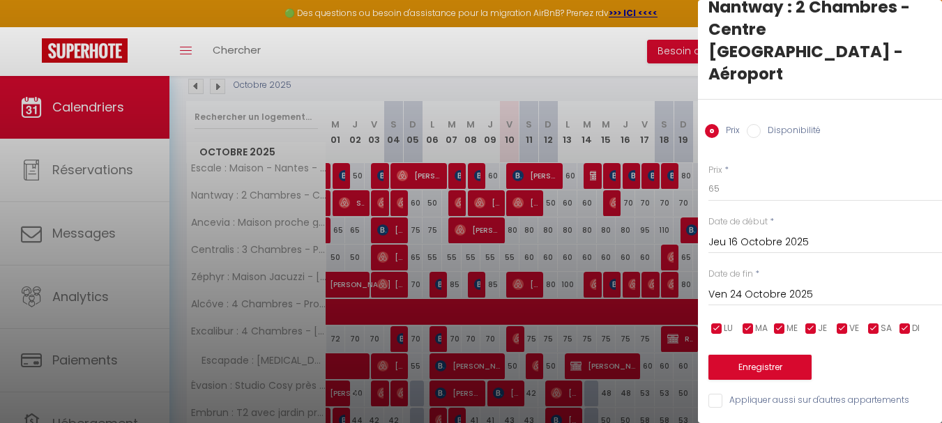
scroll to position [0, 0]
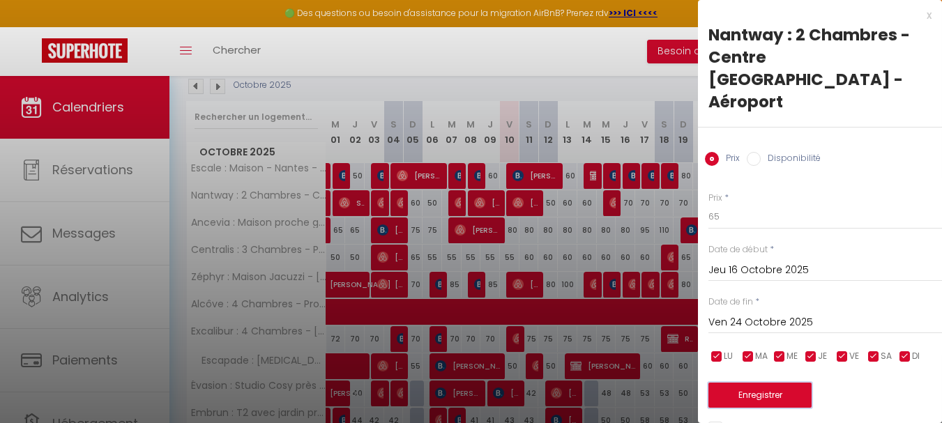
click at [753, 383] on button "Enregistrer" at bounding box center [759, 395] width 103 height 25
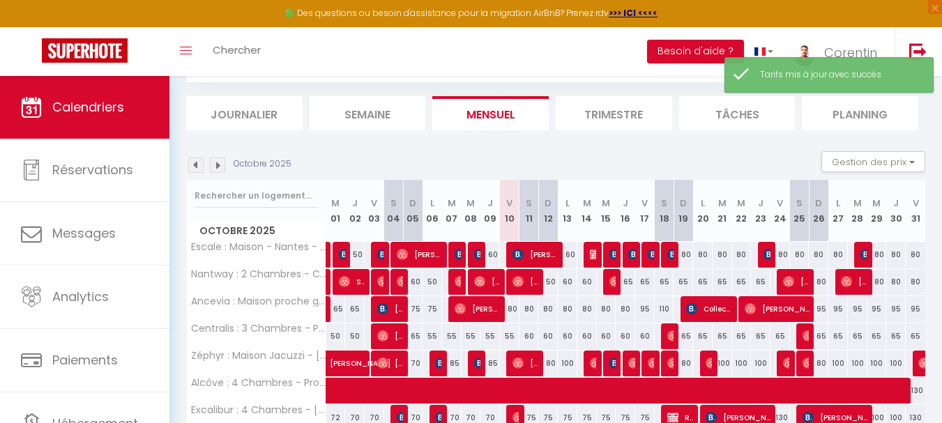
scroll to position [155, 0]
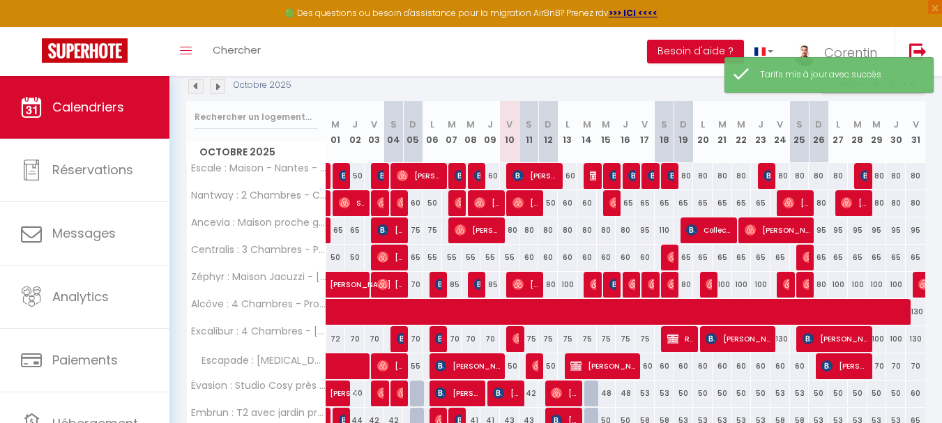
click at [825, 204] on div "80" at bounding box center [819, 203] width 20 height 26
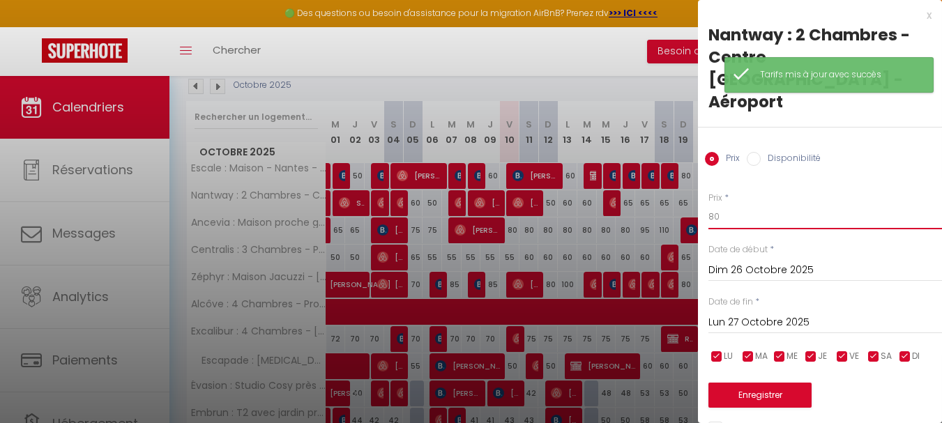
click at [834, 204] on input "80" at bounding box center [825, 216] width 234 height 25
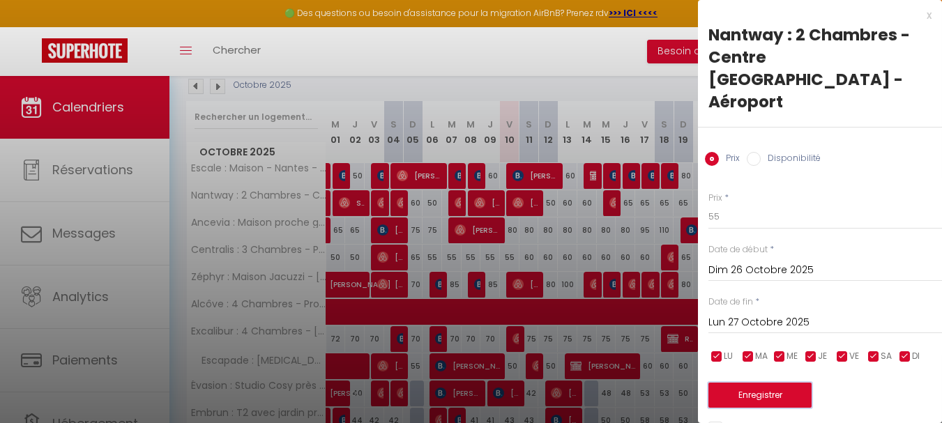
click at [786, 383] on button "Enregistrer" at bounding box center [759, 395] width 103 height 25
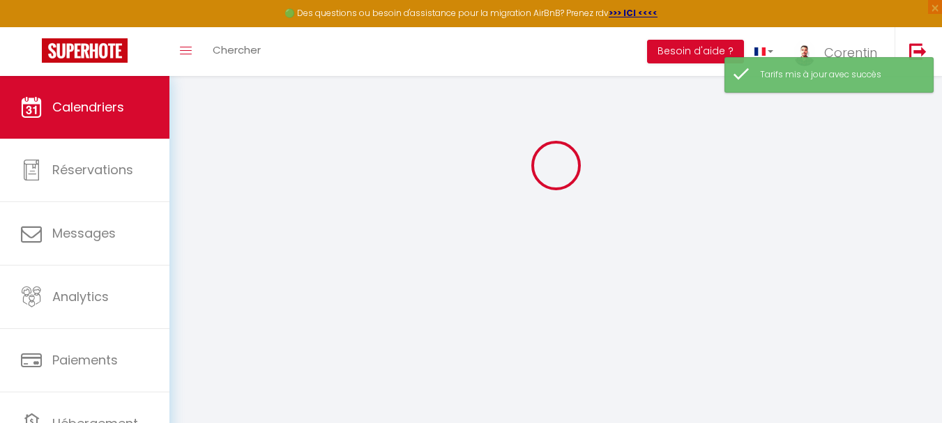
scroll to position [76, 0]
